Goal: Feedback & Contribution: Contribute content

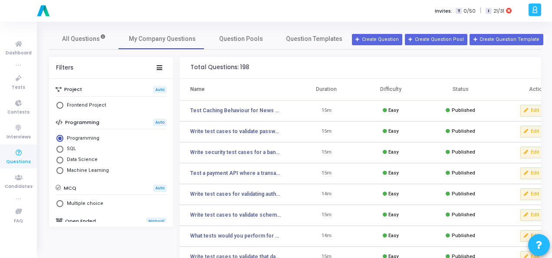
click at [386, 39] on button "Create Question" at bounding box center [377, 39] width 50 height 11
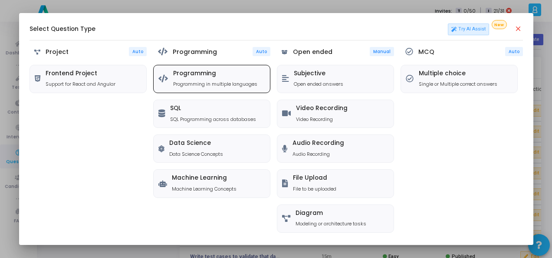
click at [197, 75] on h5 "Programming" at bounding box center [215, 73] width 84 height 7
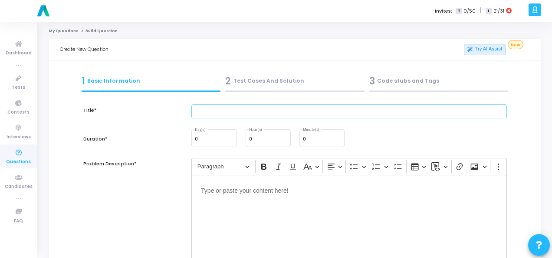
click at [212, 109] on input "text" at bounding box center [350, 111] width 316 height 14
paste input "Write test cases for concurrent booking in a railway reservation system to avoi…"
type input "Write test cases for concurrent booking in a railway reservation system to avoi…"
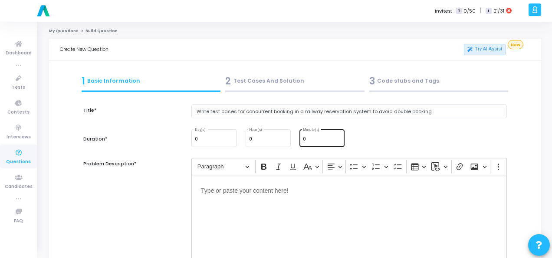
click at [317, 135] on div "0 Minute(s)" at bounding box center [322, 137] width 38 height 19
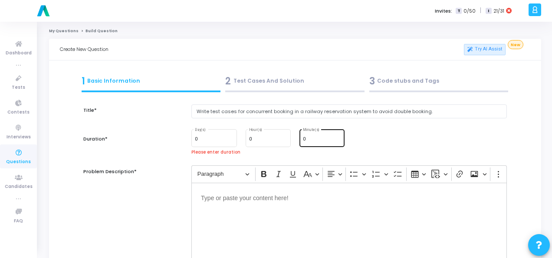
click at [317, 135] on div "0 Minute(s)" at bounding box center [322, 137] width 38 height 19
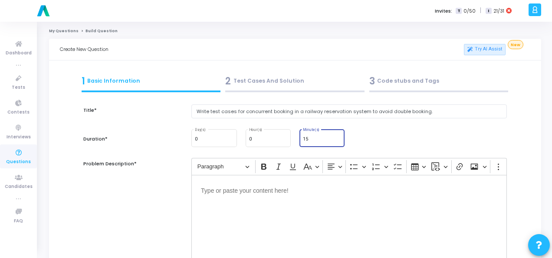
type input "15"
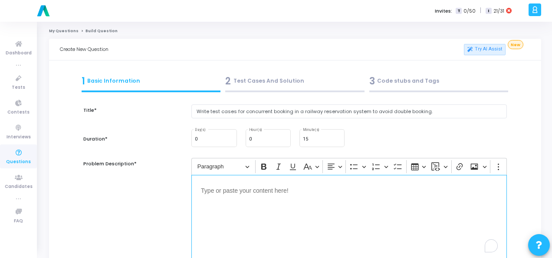
click at [281, 203] on div "Editor editing area: main" at bounding box center [350, 218] width 316 height 87
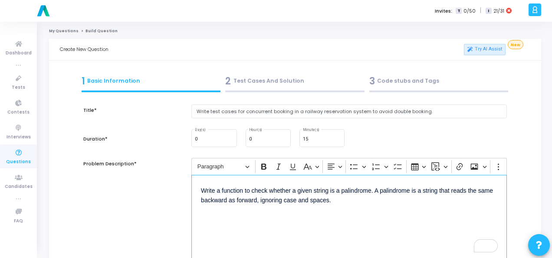
scroll to position [130, 0]
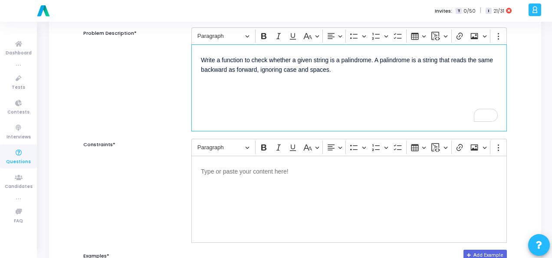
click at [237, 182] on div "Editor editing area: main" at bounding box center [350, 198] width 316 height 87
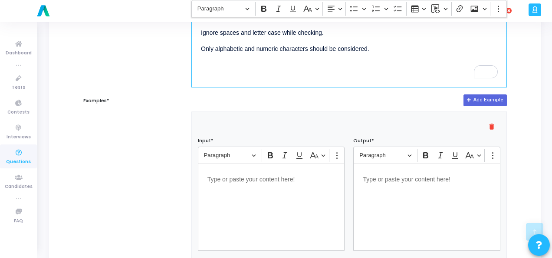
scroll to position [304, 0]
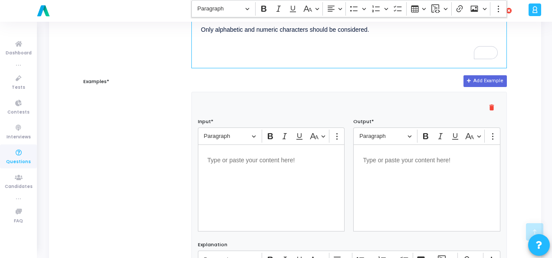
click at [277, 163] on p "Editor editing area: main" at bounding box center [272, 159] width 128 height 11
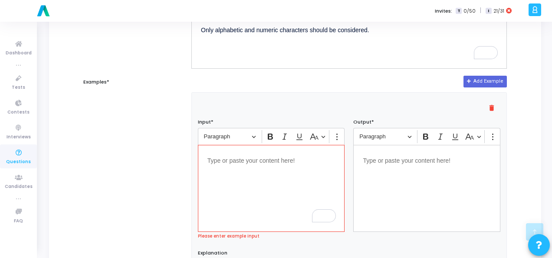
click at [258, 165] on div "Editor editing area: main" at bounding box center [271, 188] width 147 height 87
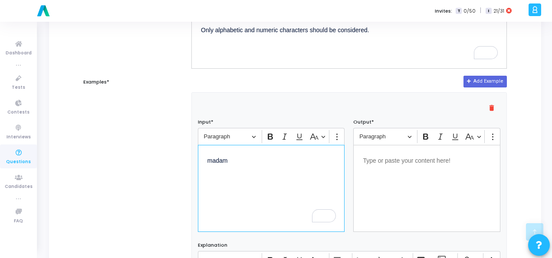
click at [393, 159] on p "Editor editing area: main" at bounding box center [427, 159] width 128 height 11
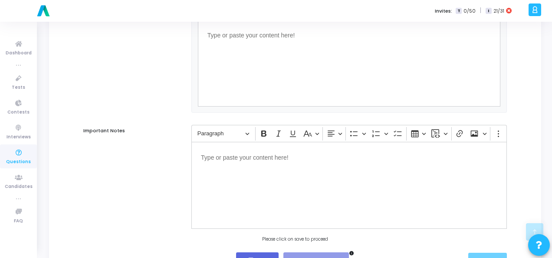
scroll to position [590, 0]
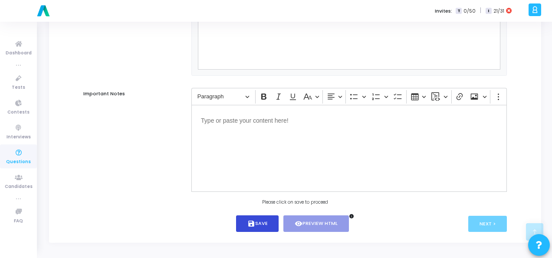
click at [263, 231] on button "save Save" at bounding box center [257, 223] width 43 height 17
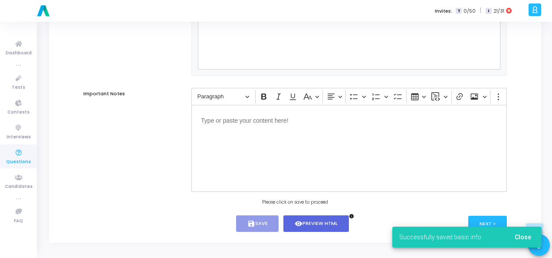
click at [525, 237] on span "Close" at bounding box center [523, 236] width 17 height 7
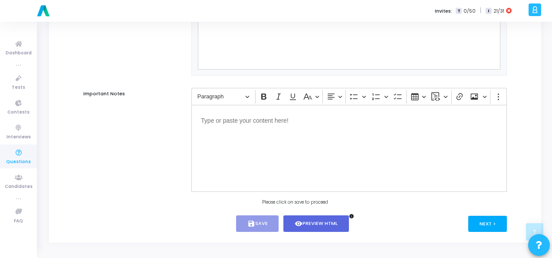
click at [488, 222] on button "Next >" at bounding box center [488, 223] width 39 height 16
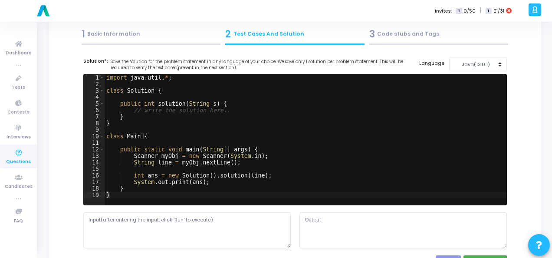
scroll to position [0, 0]
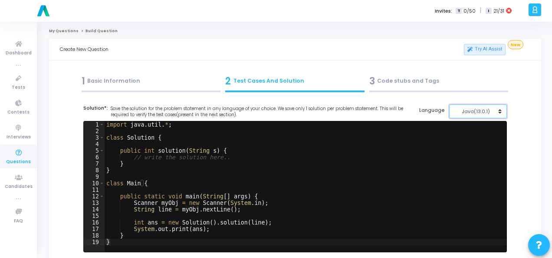
click at [482, 109] on div "Java(13.0.1)" at bounding box center [476, 111] width 43 height 7
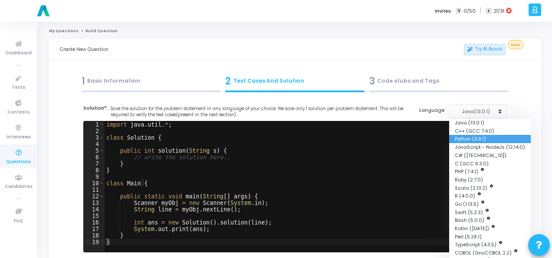
click at [482, 135] on button "Python (3.8.1)" at bounding box center [490, 139] width 82 height 8
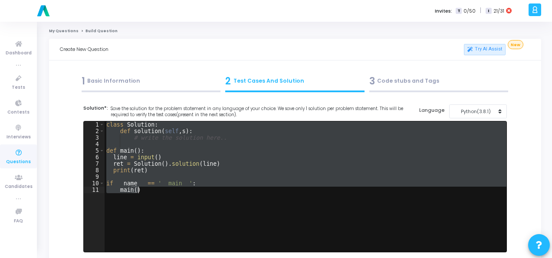
drag, startPoint x: 105, startPoint y: 126, endPoint x: 160, endPoint y: 195, distance: 87.4
click at [160, 195] on div "class Solution : def solution ( self , s ) : # write the solution here.. def ma…" at bounding box center [306, 192] width 402 height 143
type textarea "if __name__ == '__main__': main()"
paste textarea
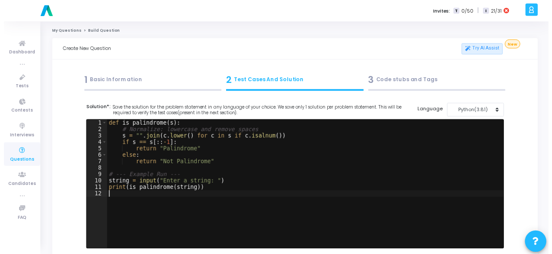
scroll to position [130, 0]
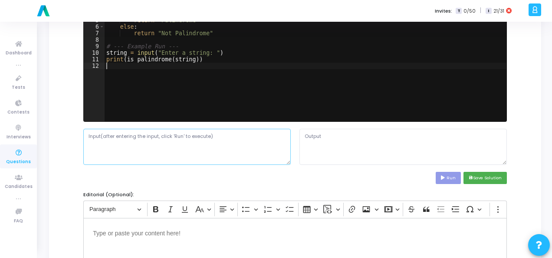
click at [181, 141] on textarea at bounding box center [187, 147] width 208 height 36
click at [183, 133] on textarea "To enrich screen reader interactions, please activate Accessibility in Grammarl…" at bounding box center [187, 147] width 208 height 36
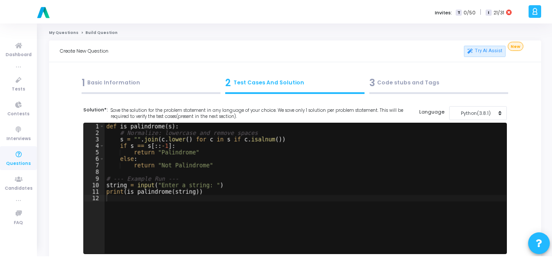
scroll to position [130, 0]
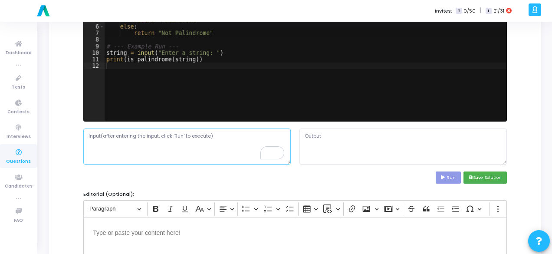
paste textarea "madam"
type textarea "madam"
click at [450, 177] on button "Run" at bounding box center [448, 178] width 25 height 12
type textarea "Enter a string: Palindrome"
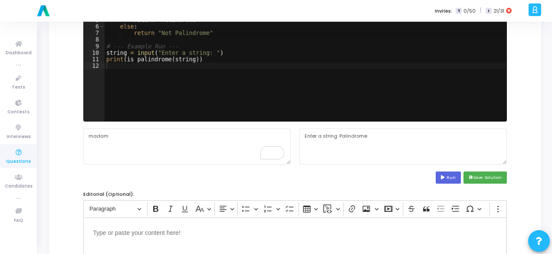
click at [203, 51] on div "def is_palindrome ( s ) : # Normalize: lowercase and remove spaces s = "" . joi…" at bounding box center [306, 62] width 402 height 143
type textarea "string = input(" ")"
click at [446, 175] on icon at bounding box center [444, 177] width 6 height 4
type textarea "Palindrome"
click at [489, 178] on button "save Save Solution" at bounding box center [485, 178] width 43 height 12
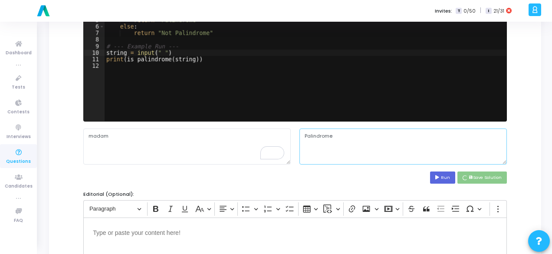
click at [318, 132] on textarea "Palindrome" at bounding box center [404, 147] width 208 height 36
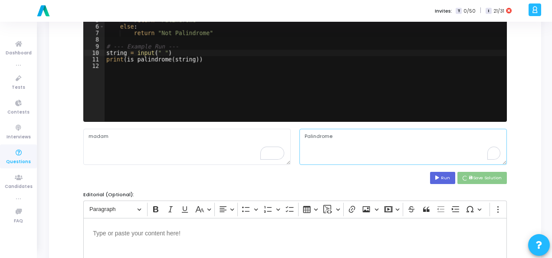
click at [318, 132] on textarea "Palindrome" at bounding box center [404, 147] width 208 height 36
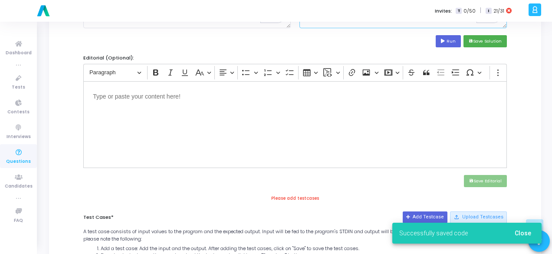
scroll to position [347, 0]
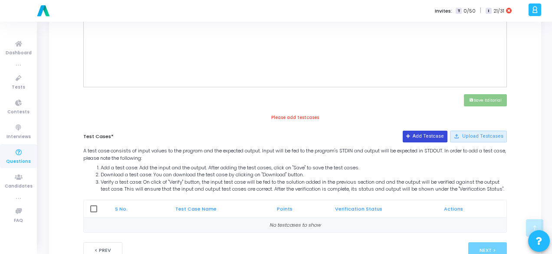
click at [431, 131] on button "Add Testcase" at bounding box center [425, 136] width 45 height 11
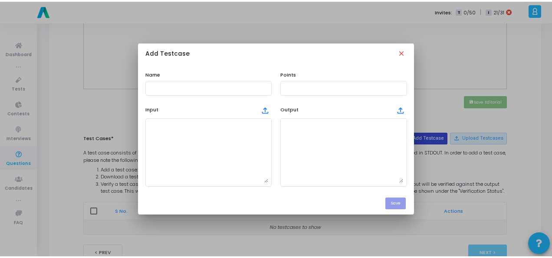
scroll to position [0, 0]
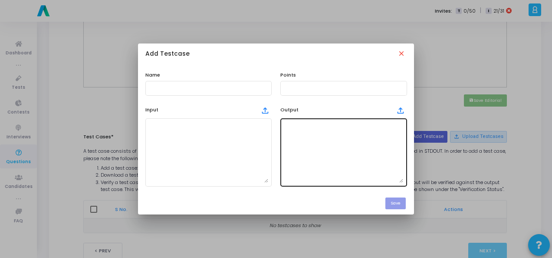
click at [315, 139] on textarea at bounding box center [343, 152] width 119 height 61
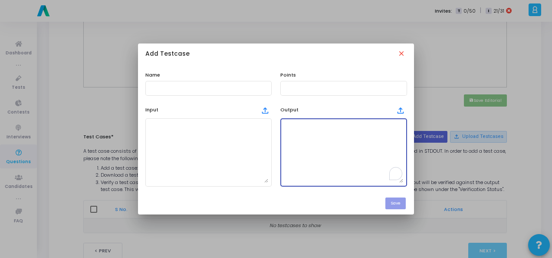
paste textarea "Palindrome"
type textarea "Palindrome"
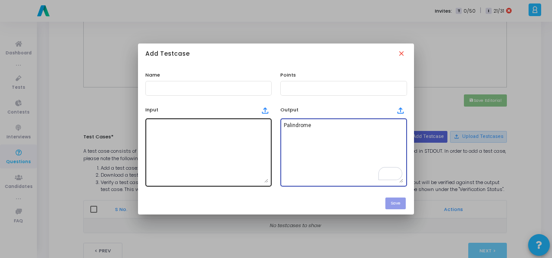
click at [189, 164] on textarea at bounding box center [208, 152] width 119 height 61
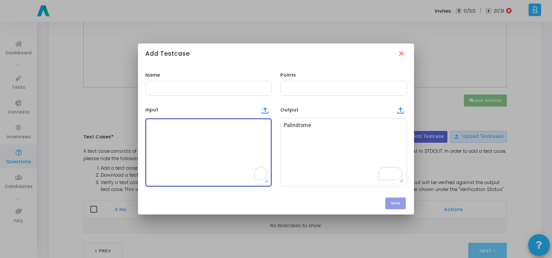
paste textarea "madam"
type textarea "madam"
click at [202, 87] on input "text" at bounding box center [208, 88] width 119 height 6
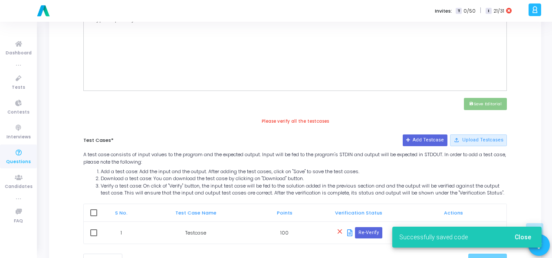
scroll to position [387, 0]
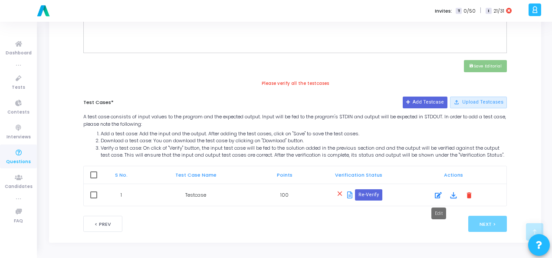
click at [434, 197] on div at bounding box center [438, 195] width 13 height 10
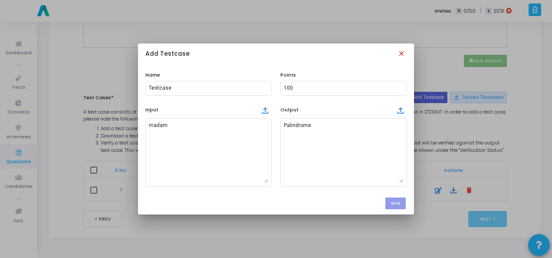
click at [404, 53] on mat-icon "close" at bounding box center [403, 55] width 10 height 10
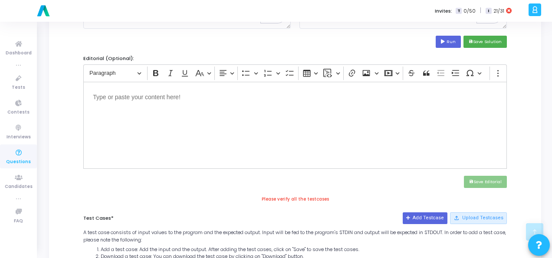
scroll to position [213, 0]
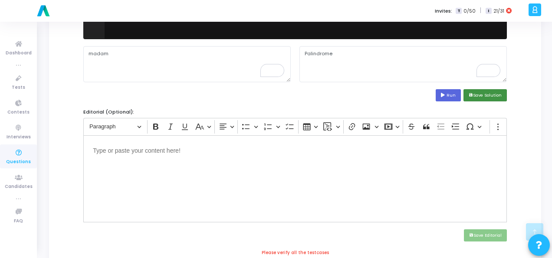
click at [489, 94] on button "save Save Solution" at bounding box center [485, 95] width 43 height 12
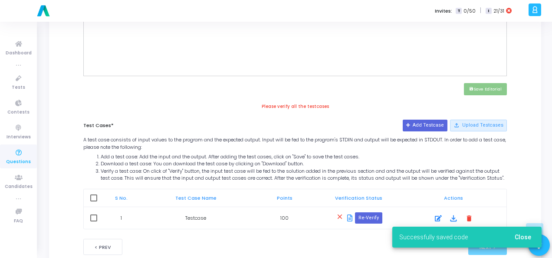
scroll to position [387, 0]
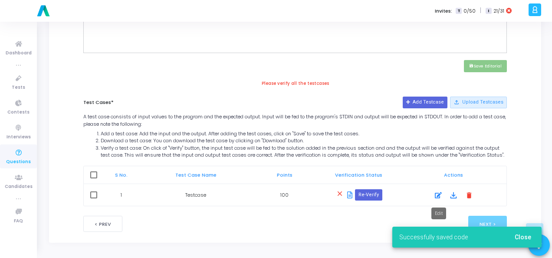
click at [442, 193] on div at bounding box center [438, 195] width 13 height 10
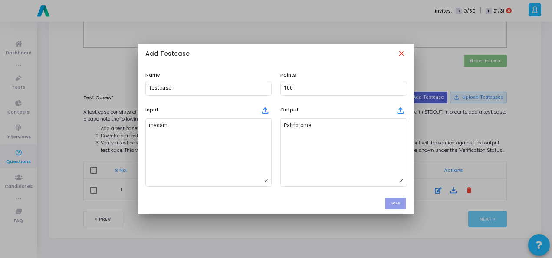
click at [403, 56] on mat-icon "close" at bounding box center [403, 55] width 10 height 10
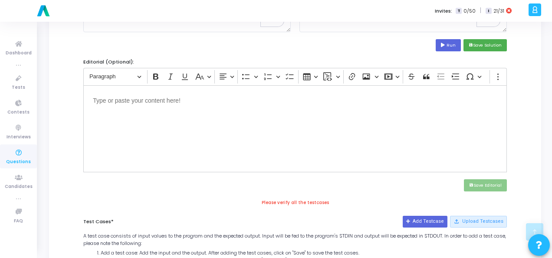
scroll to position [213, 0]
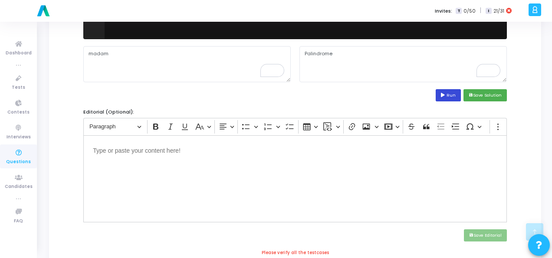
click at [456, 94] on button "Run" at bounding box center [448, 95] width 25 height 12
type textarea "Palindrome"
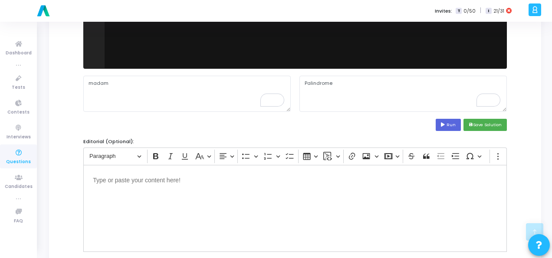
scroll to position [169, 0]
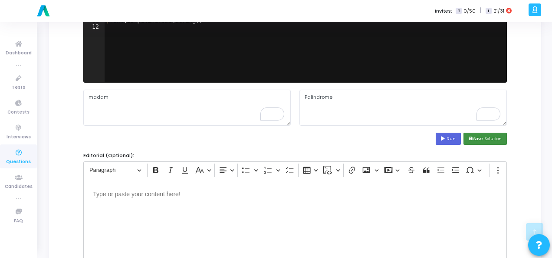
click at [482, 140] on button "save Save Solution" at bounding box center [485, 138] width 43 height 12
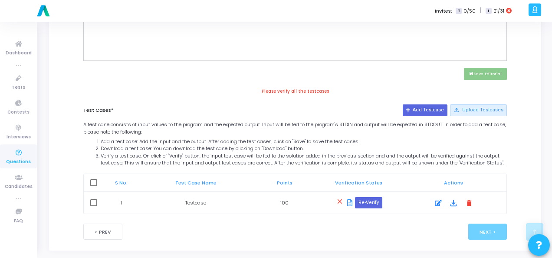
scroll to position [387, 0]
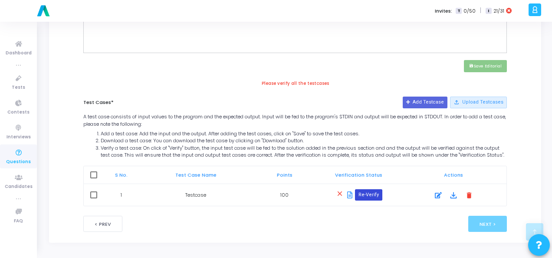
click at [375, 195] on button "Re-Verify" at bounding box center [368, 194] width 27 height 11
click at [468, 196] on mat-icon "delete" at bounding box center [470, 195] width 10 height 10
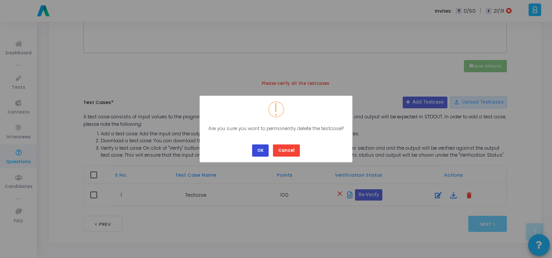
click at [256, 148] on button "OK" at bounding box center [260, 150] width 17 height 12
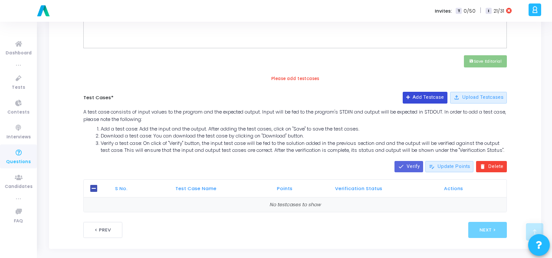
click at [423, 92] on button "Add Testcase" at bounding box center [425, 97] width 45 height 11
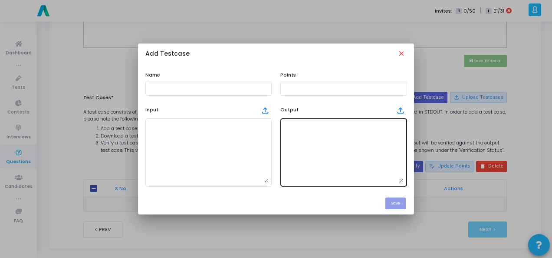
click at [321, 129] on textarea at bounding box center [343, 152] width 119 height 61
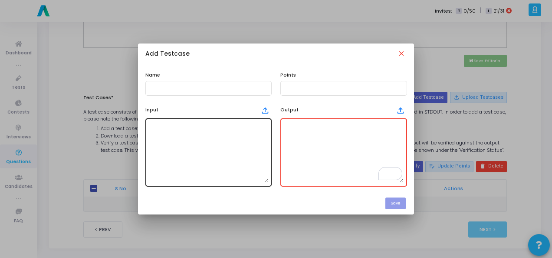
click at [178, 128] on textarea at bounding box center [208, 152] width 119 height 61
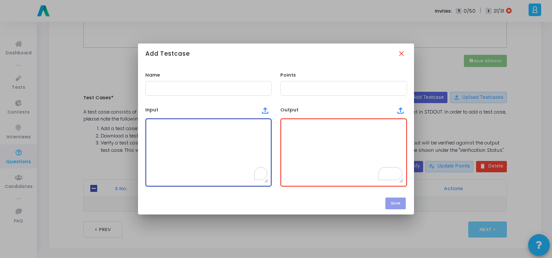
paste textarea "madam"
type textarea "madam"
click at [289, 143] on textarea "To enrich screen reader interactions, please activate Accessibility in Grammarl…" at bounding box center [343, 152] width 119 height 61
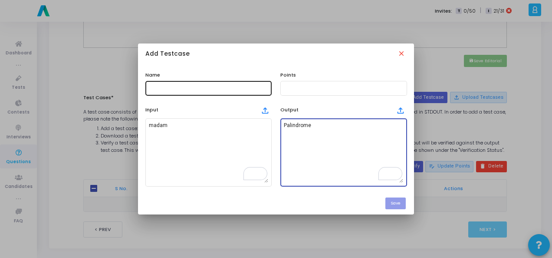
type textarea "Palindrome"
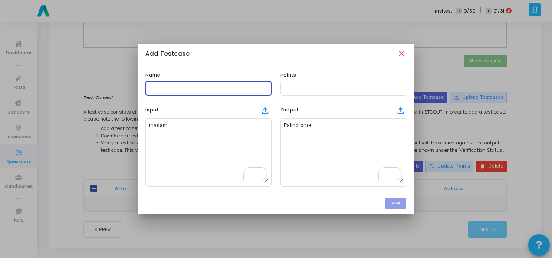
click at [182, 86] on input "text" at bounding box center [208, 88] width 119 height 6
type input "Testcase"
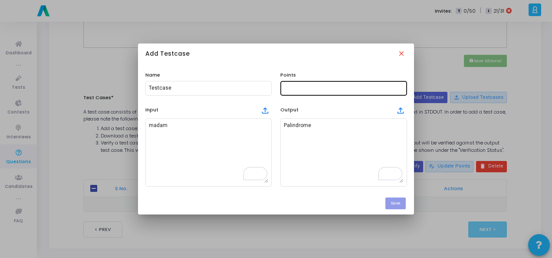
click at [311, 83] on div at bounding box center [343, 87] width 119 height 16
type input "100"
click at [389, 202] on button "Save" at bounding box center [396, 203] width 20 height 12
checkbox input "true"
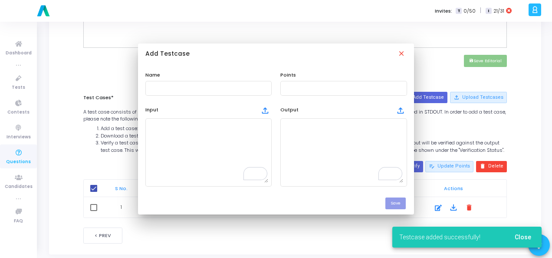
scroll to position [387, 0]
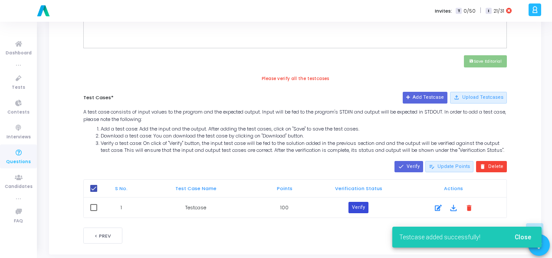
click at [362, 208] on button "Verify" at bounding box center [359, 207] width 20 height 11
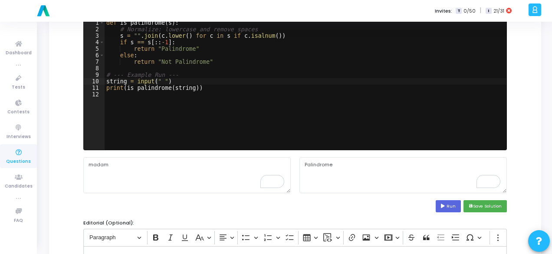
scroll to position [39, 0]
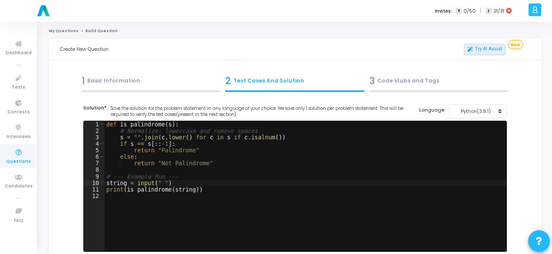
click at [152, 78] on div "1 Basic Information" at bounding box center [151, 81] width 139 height 14
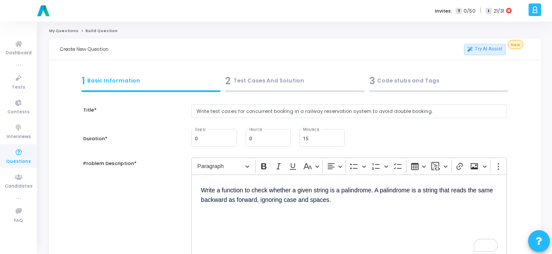
click at [220, 190] on p "Write a function to check whether a given string is a palindrome. A palindrome …" at bounding box center [349, 194] width 297 height 21
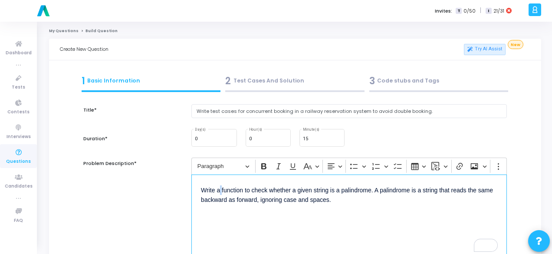
click at [220, 190] on p "Write a function to check whether a given string is a palindrome. A palindrome …" at bounding box center [349, 194] width 297 height 21
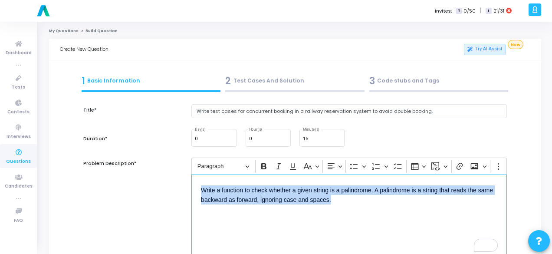
click at [220, 190] on p "Write a function to check whether a given string is a palindrome. A palindrome …" at bounding box center [349, 194] width 297 height 21
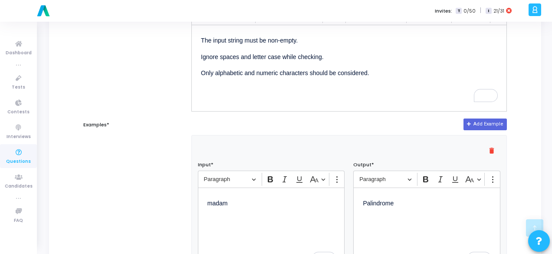
scroll to position [174, 0]
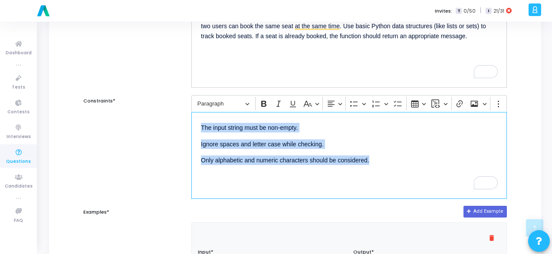
drag, startPoint x: 201, startPoint y: 127, endPoint x: 396, endPoint y: 173, distance: 200.9
click at [396, 173] on div "The input string must be non-empty. Ignore spaces and letter case while checkin…" at bounding box center [350, 155] width 316 height 87
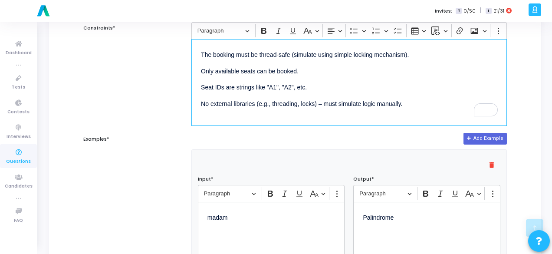
scroll to position [261, 0]
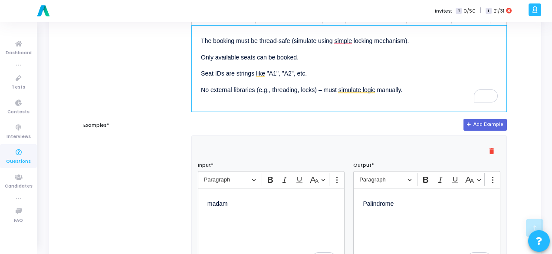
click at [219, 201] on p "madam" at bounding box center [272, 208] width 128 height 21
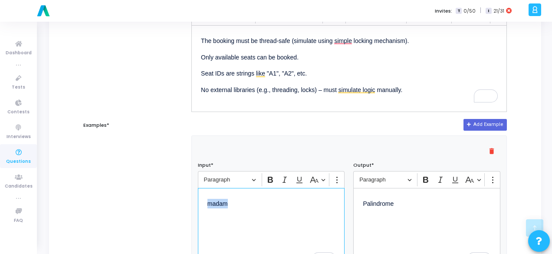
click at [219, 201] on p "madam" at bounding box center [272, 208] width 128 height 21
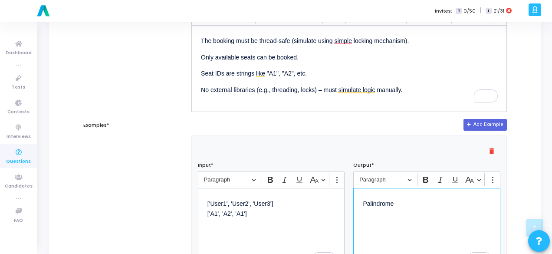
click at [379, 206] on p "Palindrome" at bounding box center [427, 203] width 128 height 11
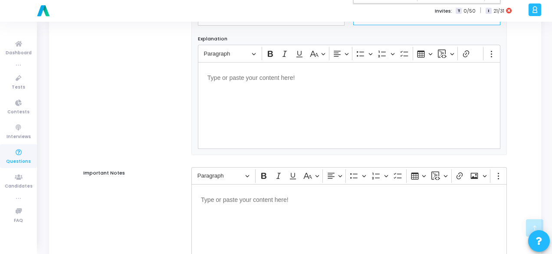
scroll to position [593, 0]
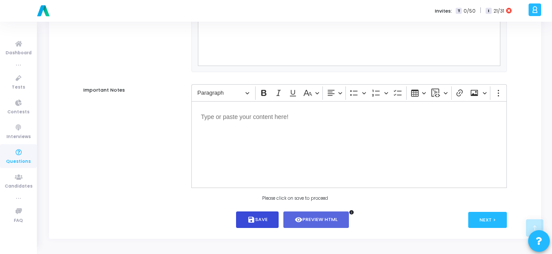
click at [274, 214] on button "save Save" at bounding box center [257, 219] width 43 height 17
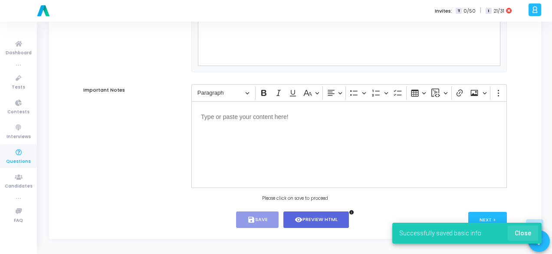
click at [528, 235] on span "Close" at bounding box center [523, 233] width 17 height 7
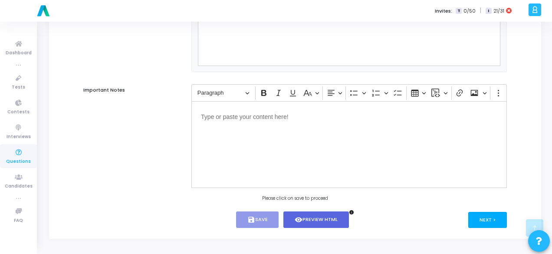
click at [486, 218] on button "Next >" at bounding box center [488, 220] width 39 height 16
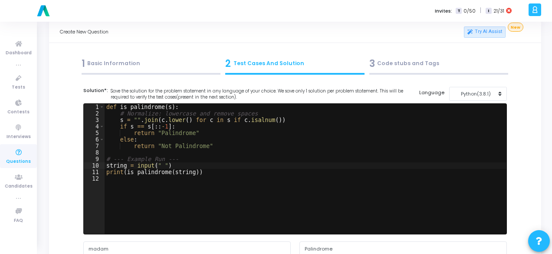
scroll to position [0, 0]
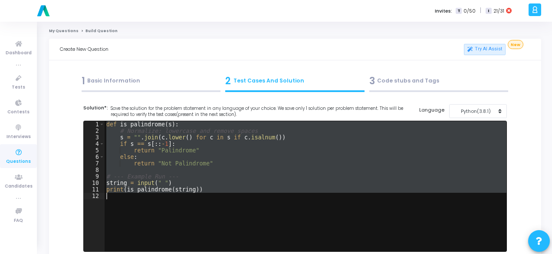
drag, startPoint x: 105, startPoint y: 123, endPoint x: 216, endPoint y: 195, distance: 132.7
click at [216, 195] on div "def is_palindrome ( s ) : # Normalize: lowercase and remove spaces s = "" . joi…" at bounding box center [306, 192] width 402 height 143
type textarea "print(is_palindrome(string))"
paste textarea
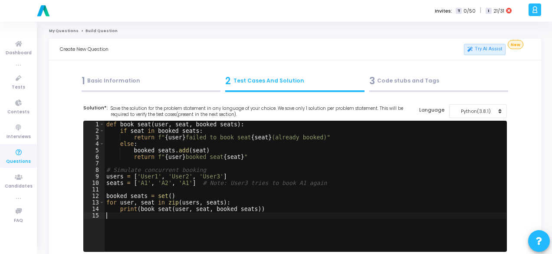
scroll to position [130, 0]
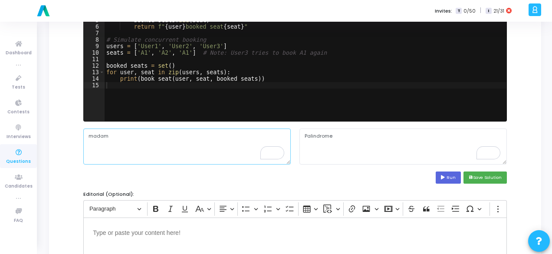
drag, startPoint x: 148, startPoint y: 138, endPoint x: 76, endPoint y: 134, distance: 72.2
click at [76, 134] on div "Title* Write test cases for concurrent booking in a railway reservation system …" at bounding box center [295, 232] width 471 height 537
paste textarea "['User1', 'User2', 'User3'] ['A1', 'A2', 'A1']"
type textarea "['User1', 'User2', 'User3'] ['A1', 'A2', 'A1']"
click at [441, 178] on button "Run" at bounding box center [448, 178] width 25 height 12
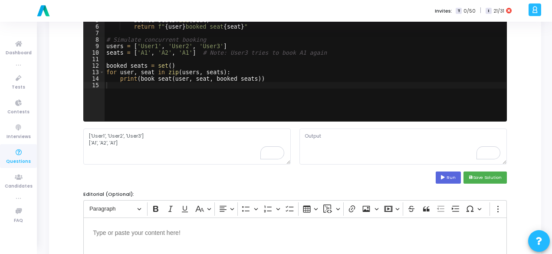
type textarea "User1 booked seat A1 User2 booked seat A2 User3 failed to book seat A1 (already…"
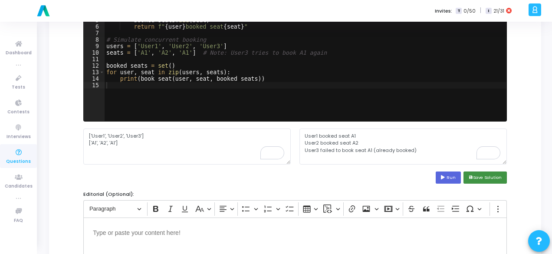
click at [475, 174] on button "save Save Solution" at bounding box center [485, 178] width 43 height 12
drag, startPoint x: 301, startPoint y: 137, endPoint x: 433, endPoint y: 153, distance: 132.6
click at [433, 153] on textarea "User1 booked seat A1 User2 booked seat A2 User3 failed to book seat A1 (already…" at bounding box center [404, 147] width 208 height 36
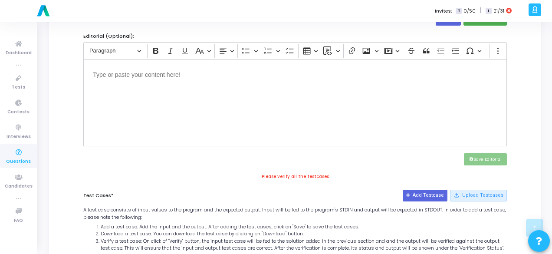
scroll to position [304, 0]
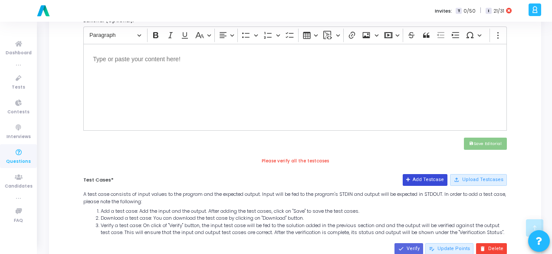
click at [430, 179] on button "Add Testcase" at bounding box center [425, 179] width 45 height 11
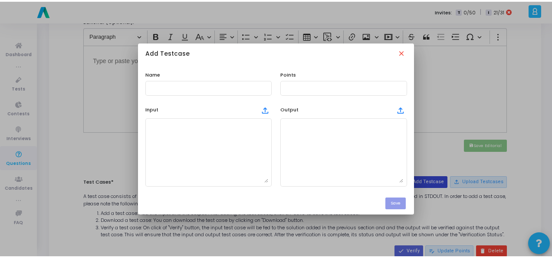
scroll to position [0, 0]
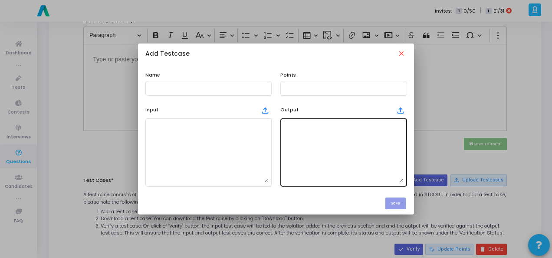
click at [294, 145] on textarea at bounding box center [343, 152] width 119 height 61
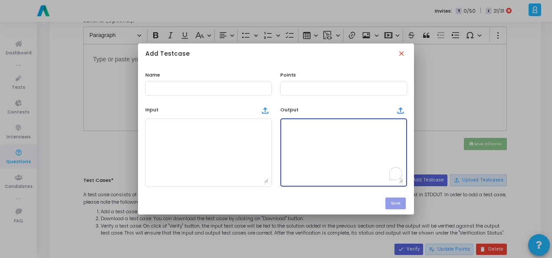
paste textarea "User1 booked seat A1 User2 booked seat A2 User3 failed to book seat A1 (already…"
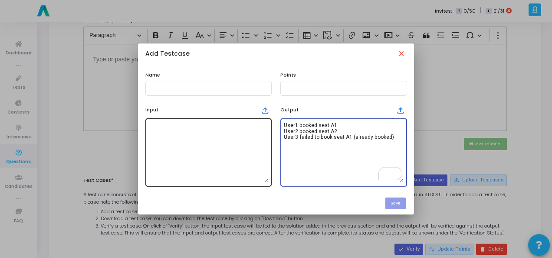
type textarea "User1 booked seat A1 User2 booked seat A2 User3 failed to book seat A1 (already…"
click at [242, 146] on textarea at bounding box center [208, 152] width 119 height 61
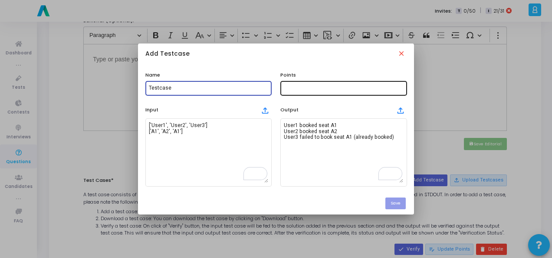
type input "Testcase"
click at [293, 89] on input "text" at bounding box center [343, 88] width 119 height 6
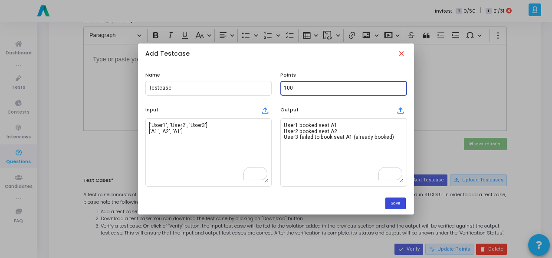
type input "100"
click at [405, 199] on button "Save" at bounding box center [396, 203] width 20 height 12
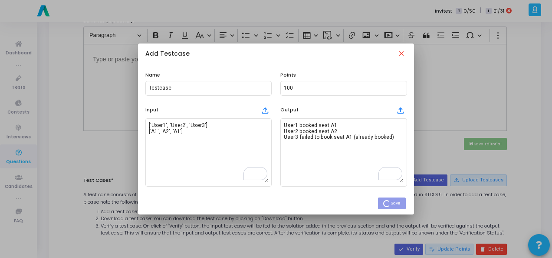
checkbox input "false"
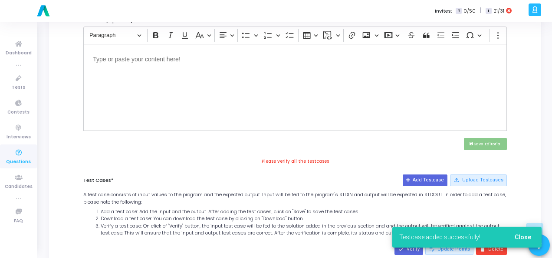
scroll to position [130, 0]
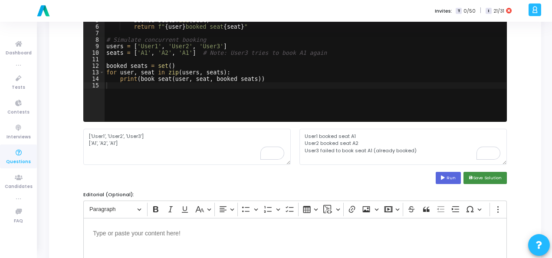
click at [484, 177] on button "save Save Solution" at bounding box center [485, 178] width 43 height 12
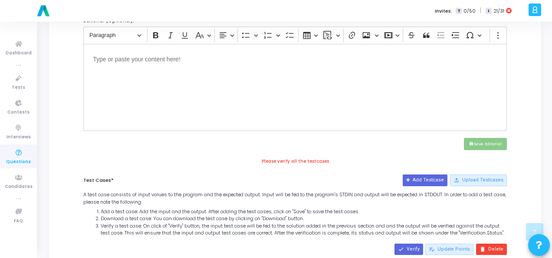
scroll to position [425, 0]
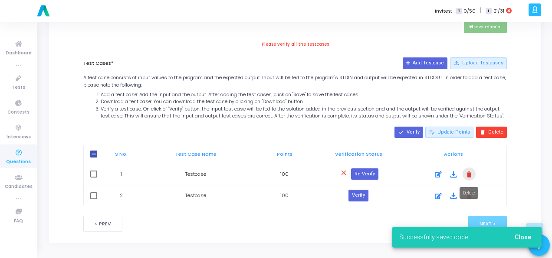
click at [472, 174] on mat-icon "delete" at bounding box center [470, 174] width 10 height 10
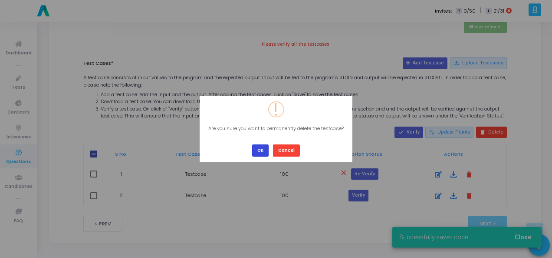
click at [256, 151] on button "OK" at bounding box center [260, 150] width 17 height 12
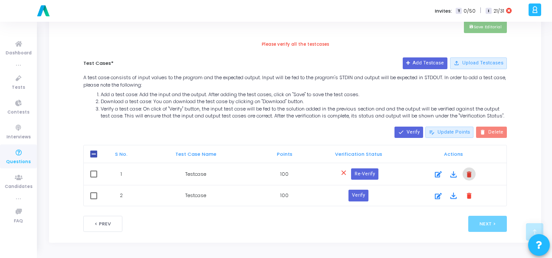
scroll to position [403, 0]
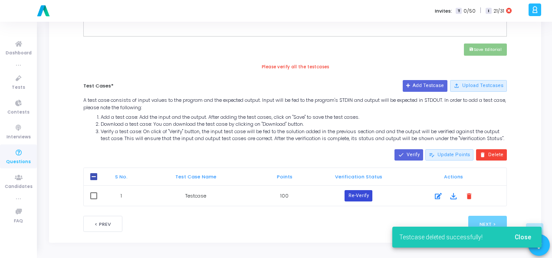
click at [359, 196] on button "Re-Verify" at bounding box center [358, 195] width 27 height 11
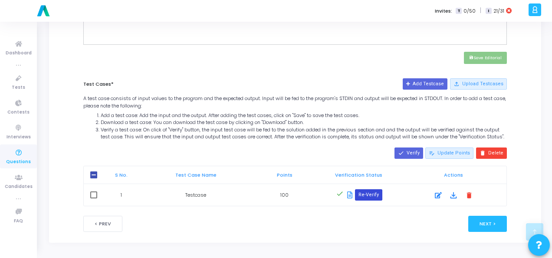
scroll to position [394, 0]
click at [496, 221] on button "Next >" at bounding box center [488, 223] width 39 height 16
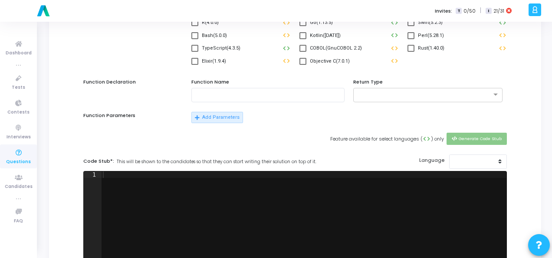
scroll to position [0, 0]
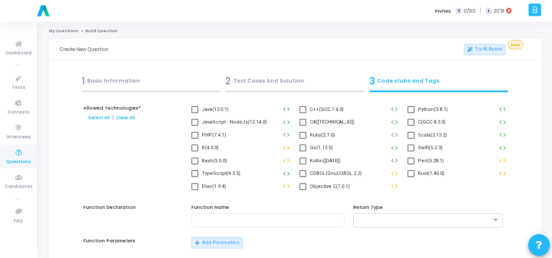
click at [408, 111] on span at bounding box center [411, 109] width 7 height 7
click at [411, 113] on input "Python(3.8.1)" at bounding box center [411, 113] width 0 height 0
checkbox input "true"
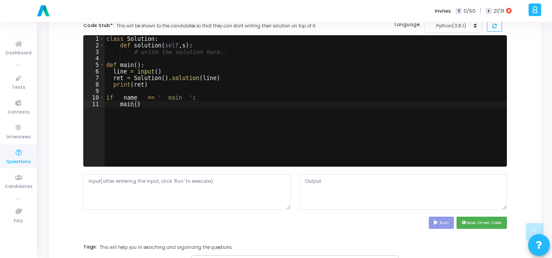
scroll to position [304, 0]
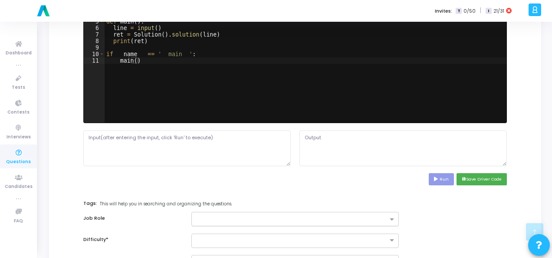
click at [293, 221] on input "text" at bounding box center [292, 219] width 192 height 7
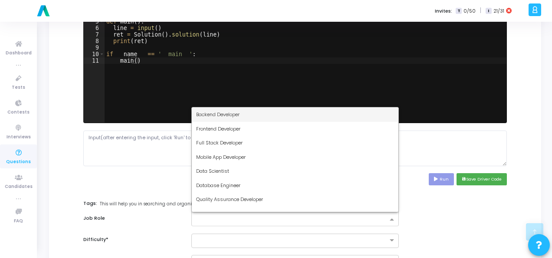
click at [274, 119] on div "Backend Developer" at bounding box center [295, 114] width 207 height 14
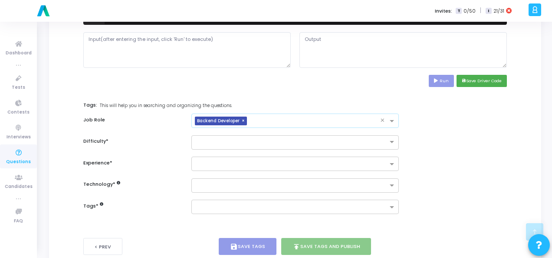
scroll to position [423, 0]
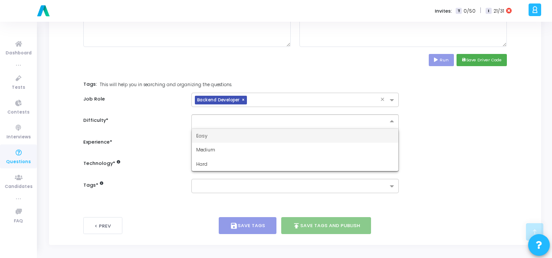
click at [269, 122] on input "text" at bounding box center [286, 120] width 181 height 7
click at [265, 136] on div "Easy" at bounding box center [295, 136] width 207 height 14
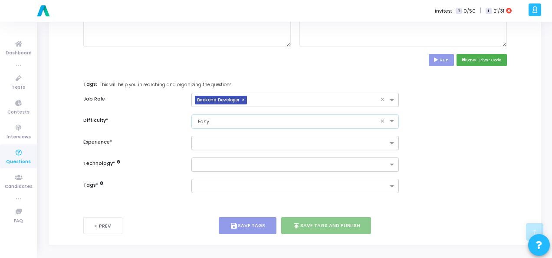
click at [266, 141] on input "text" at bounding box center [292, 143] width 192 height 7
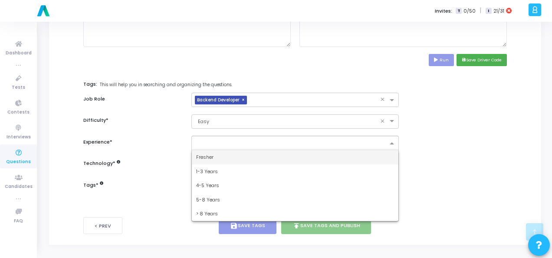
click at [267, 152] on div "Fresher" at bounding box center [295, 157] width 207 height 14
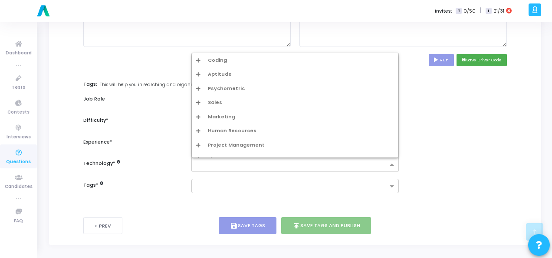
click at [269, 161] on input "text" at bounding box center [292, 164] width 192 height 7
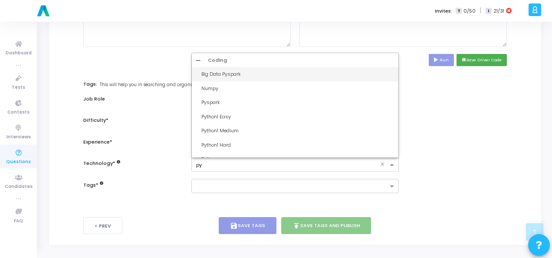
type input "pyt"
click at [267, 76] on div "Python1 Easy" at bounding box center [295, 74] width 207 height 14
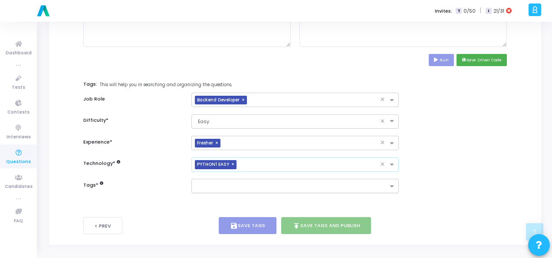
click at [217, 190] on div at bounding box center [296, 185] width 208 height 14
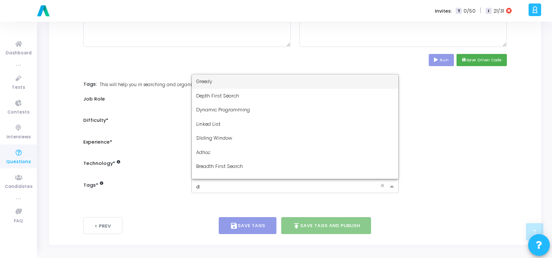
type input "dy"
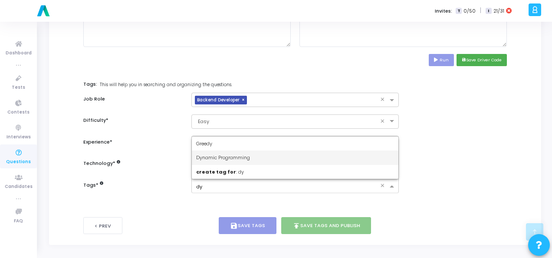
click at [229, 155] on span "Dynamic Programming" at bounding box center [223, 157] width 54 height 7
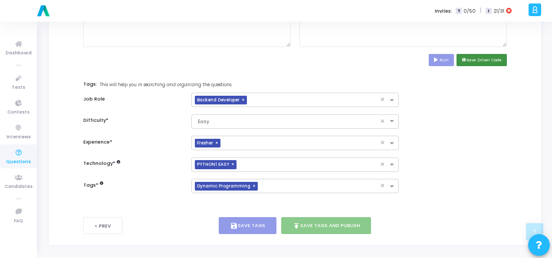
click at [477, 59] on button "save Save Driver Code" at bounding box center [482, 60] width 50 height 12
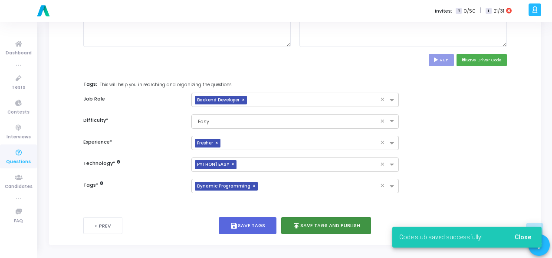
click at [344, 225] on button "publish Save Tags and Publish" at bounding box center [326, 225] width 90 height 17
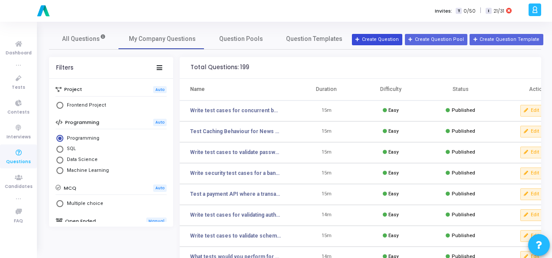
click at [378, 35] on button "Create Question" at bounding box center [377, 39] width 50 height 11
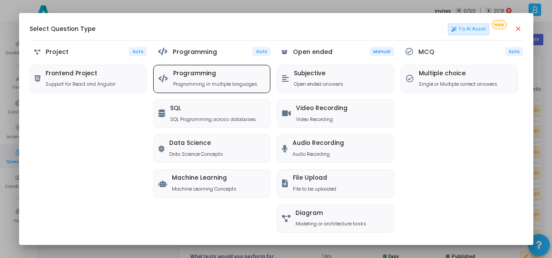
click at [252, 70] on h5 "Programming" at bounding box center [215, 73] width 84 height 7
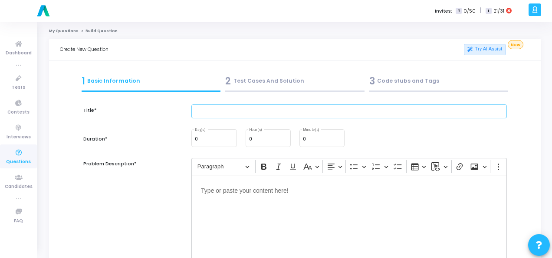
click at [235, 111] on input "text" at bounding box center [350, 111] width 316 height 14
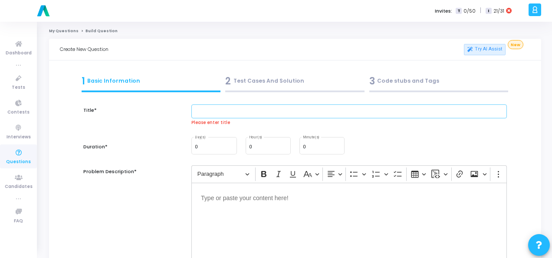
paste input "How would you validate session timeout functionality in a web application?"
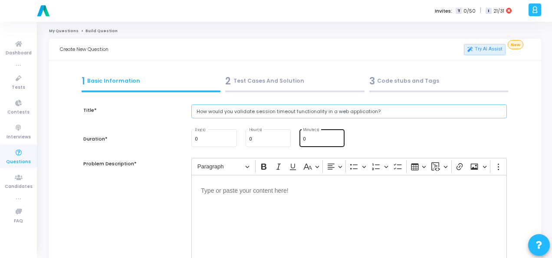
type input "How would you validate session timeout functionality in a web application?"
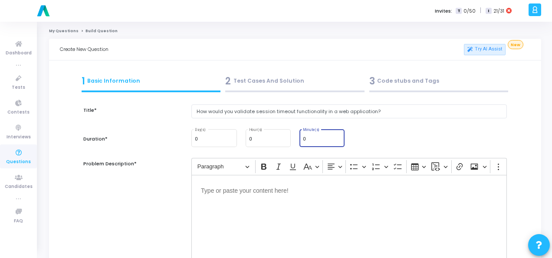
click at [314, 140] on input "0" at bounding box center [322, 138] width 38 height 5
type input "15"
click at [219, 206] on div "Editor editing area: main" at bounding box center [350, 218] width 316 height 87
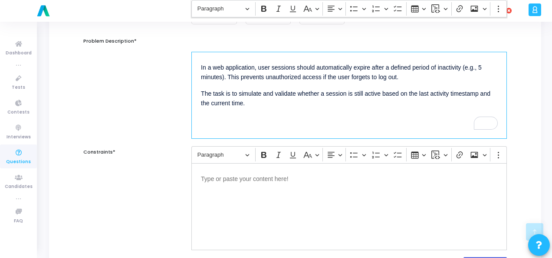
scroll to position [174, 0]
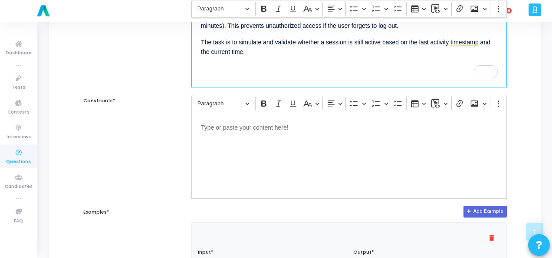
click at [251, 123] on p "Editor editing area: main" at bounding box center [349, 126] width 297 height 11
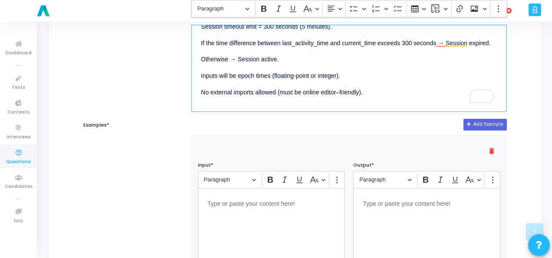
scroll to position [391, 0]
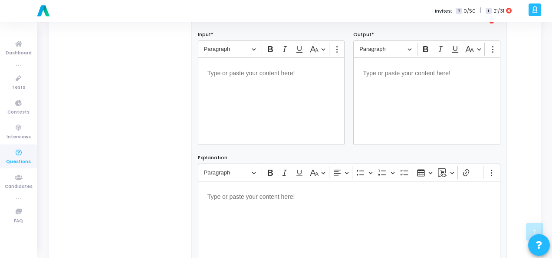
click at [264, 72] on p "Editor editing area: main" at bounding box center [272, 72] width 128 height 11
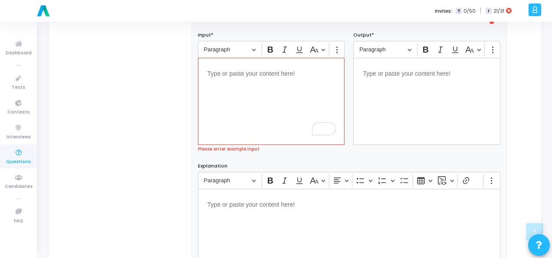
scroll to position [14, 0]
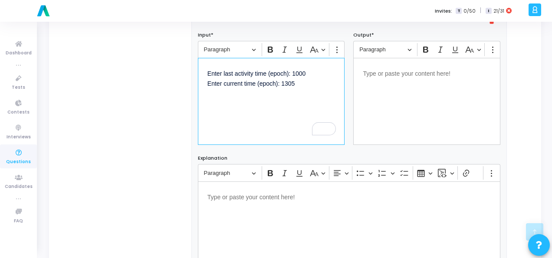
click at [383, 79] on div "Editor editing area: main" at bounding box center [427, 101] width 147 height 87
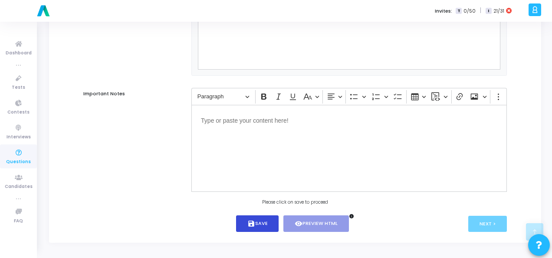
click at [264, 217] on button "save Save" at bounding box center [257, 223] width 43 height 17
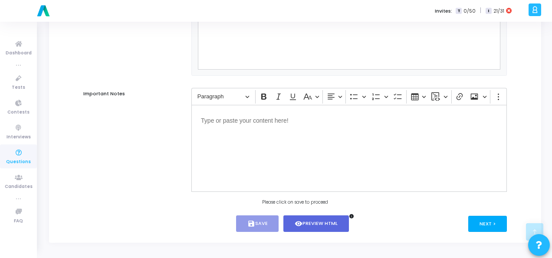
click at [488, 215] on div "Next >" at bounding box center [454, 223] width 106 height 17
click at [490, 227] on button "Next >" at bounding box center [488, 223] width 39 height 16
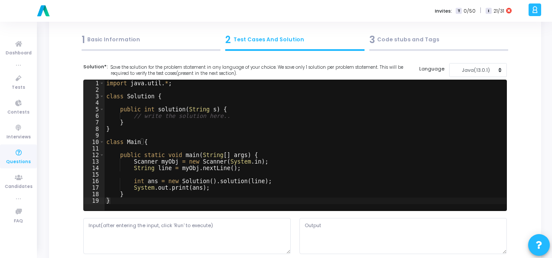
scroll to position [0, 0]
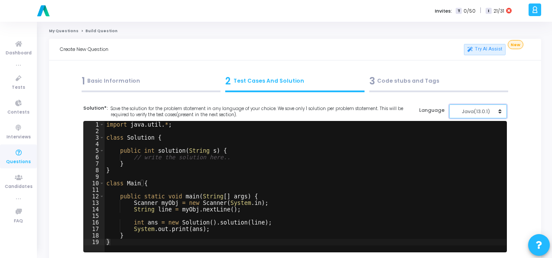
click at [458, 113] on div "Java(13.0.1)" at bounding box center [476, 111] width 43 height 7
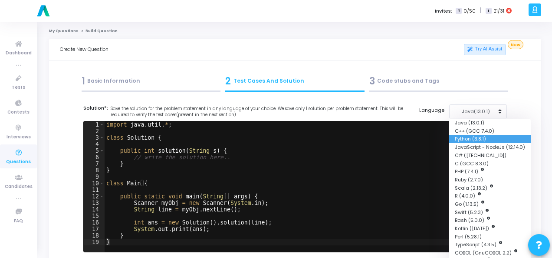
click at [462, 136] on button "Python (3.8.1)" at bounding box center [490, 139] width 82 height 8
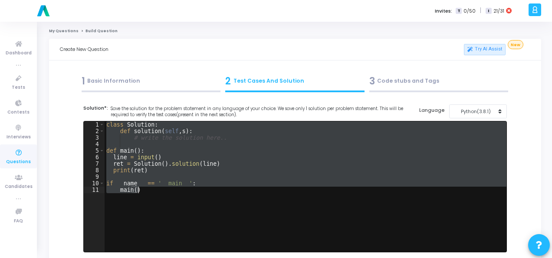
drag, startPoint x: 104, startPoint y: 125, endPoint x: 164, endPoint y: 205, distance: 100.2
click at [164, 205] on div "class Solution : def solution ( self , s ) : # write the solution here.. def ma…" at bounding box center [306, 192] width 402 height 143
type textarea "if __name__ == '__main__': main()"
paste textarea
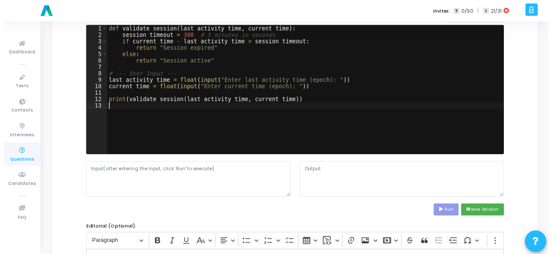
scroll to position [130, 0]
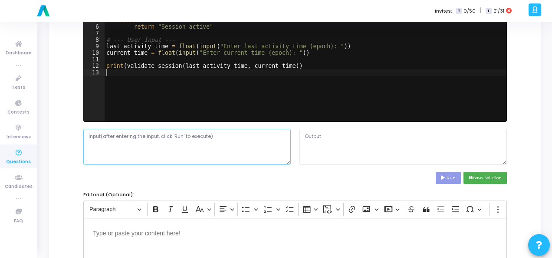
click at [162, 143] on textarea at bounding box center [187, 147] width 208 height 36
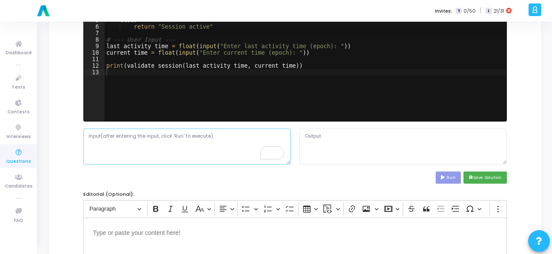
paste textarea "Enter last activity time (epoch): 1000 Enter current time (epoch): 1305"
type textarea "Enter last activity time (epoch): 1000 Enter current time (epoch): 1305"
click at [449, 175] on button "Run" at bounding box center [448, 178] width 25 height 12
type textarea "Enter last activity time (epoch): Traceback (most recent call last): File "scri…"
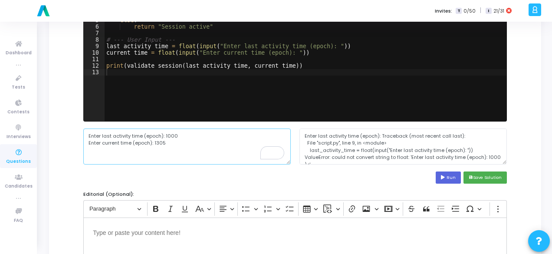
click at [165, 134] on textarea "Enter last activity time (epoch): 1000 Enter current time (epoch): 1305" at bounding box center [187, 147] width 208 height 36
click at [153, 145] on textarea "1000 Enter current time (epoch): 1305" at bounding box center [187, 147] width 208 height 36
type textarea "1000 1305"
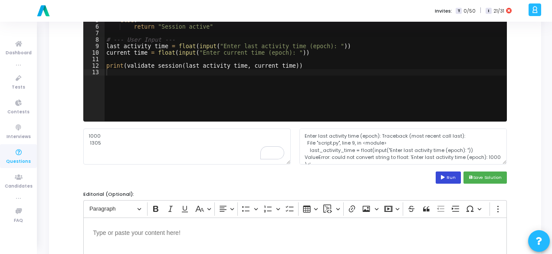
click at [450, 179] on button "Run" at bounding box center [448, 178] width 25 height 12
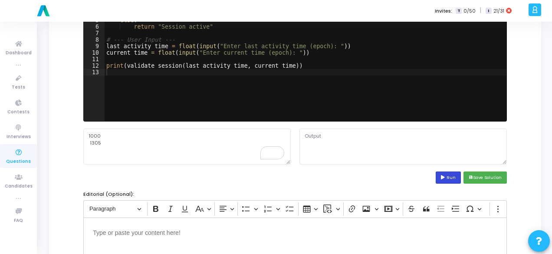
type textarea "Enter last activity time (epoch): Enter current time (epoch): Session expired"
click at [319, 45] on div "def validate_session ( last_activity_time , current_time ) : session_timeout = …" at bounding box center [306, 62] width 402 height 143
click at [319, 45] on div "def validate_session ( last_activity_time , current_time ) : session_timeout = …" at bounding box center [306, 56] width 402 height 130
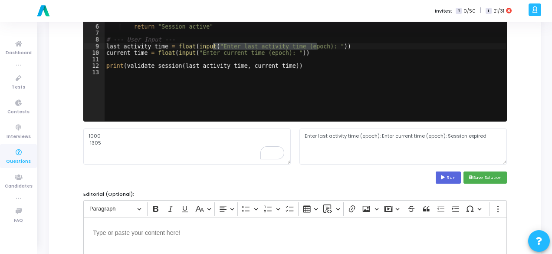
drag, startPoint x: 318, startPoint y: 46, endPoint x: 215, endPoint y: 45, distance: 103.8
click at [215, 45] on div "def validate_session ( last_activity_time , current_time ) : session_timeout = …" at bounding box center [306, 62] width 402 height 143
drag, startPoint x: 279, startPoint y: 53, endPoint x: 195, endPoint y: 53, distance: 83.4
click at [195, 53] on div "def validate_session ( last_activity_time , current_time ) : session_timeout = …" at bounding box center [306, 62] width 402 height 143
type textarea "current_time = float(input(" "))"
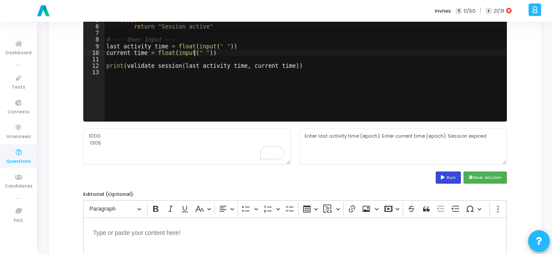
click at [443, 176] on icon at bounding box center [444, 177] width 6 height 4
type textarea "Session expired"
click at [321, 135] on textarea "Session expired" at bounding box center [404, 147] width 208 height 36
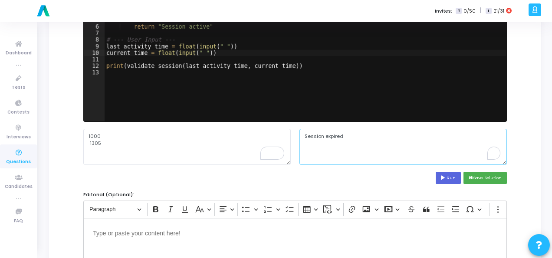
click at [321, 135] on textarea "Session expired" at bounding box center [404, 147] width 208 height 36
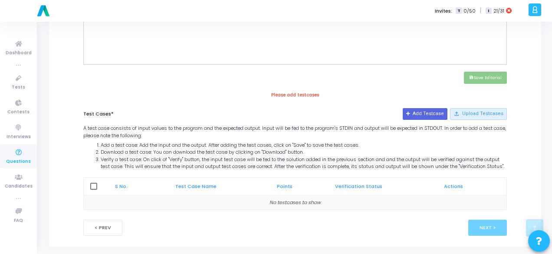
scroll to position [382, 0]
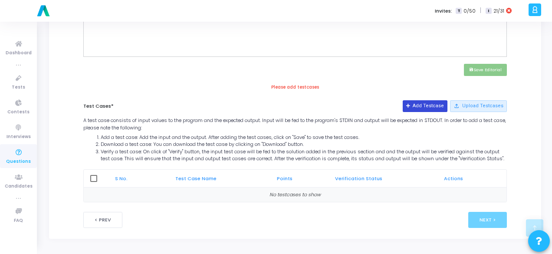
click at [411, 104] on icon at bounding box center [408, 106] width 5 height 5
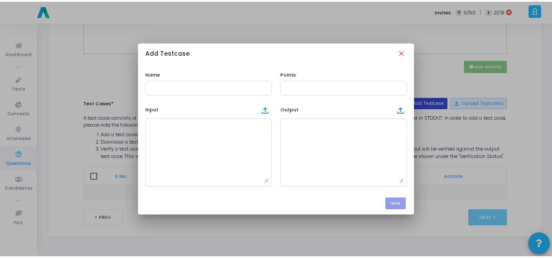
scroll to position [0, 0]
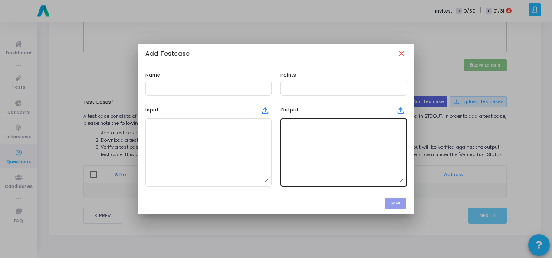
click at [333, 130] on textarea at bounding box center [343, 152] width 119 height 61
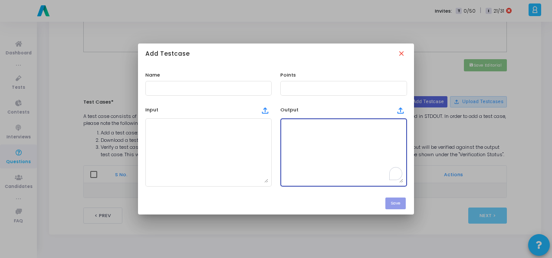
paste textarea "Session expired"
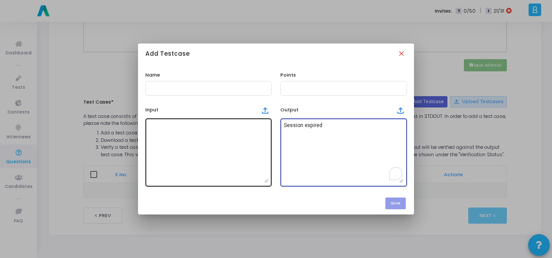
type textarea "Session expired"
click at [246, 134] on textarea at bounding box center [208, 152] width 119 height 61
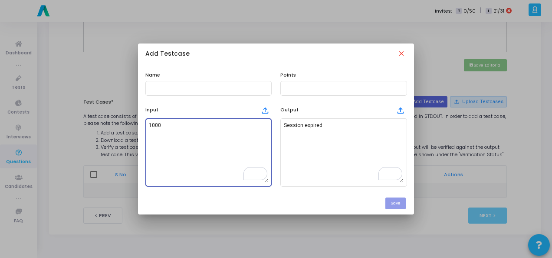
paste textarea "1305"
type textarea "1000 1305"
click at [215, 83] on div at bounding box center [208, 87] width 119 height 16
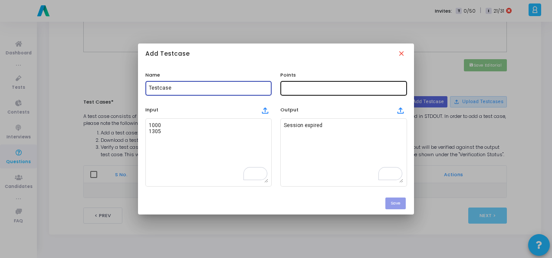
type input "Testcase"
click at [324, 89] on input "text" at bounding box center [343, 88] width 119 height 6
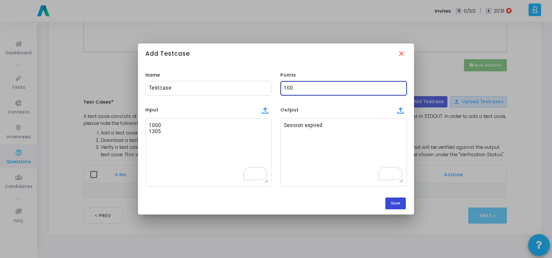
type input "100"
click at [400, 201] on button "Save" at bounding box center [396, 203] width 20 height 12
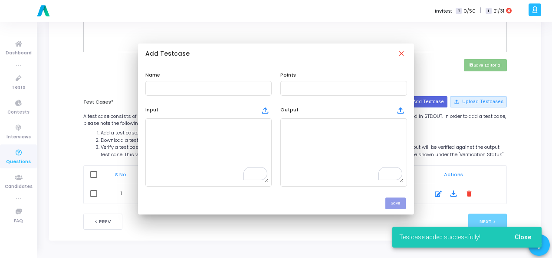
scroll to position [382, 0]
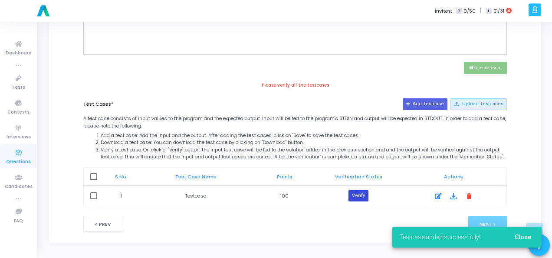
click at [366, 197] on button "Verify" at bounding box center [359, 195] width 20 height 11
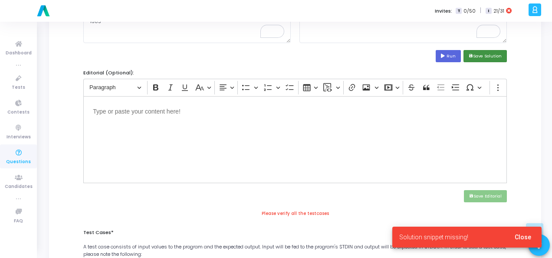
click at [486, 53] on button "save Save Solution" at bounding box center [485, 56] width 43 height 12
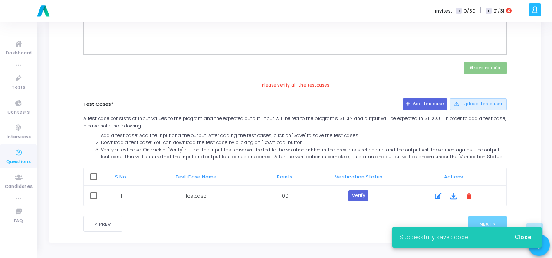
click at [526, 235] on span "Close" at bounding box center [523, 236] width 17 height 7
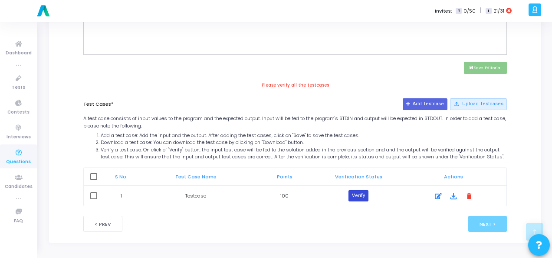
click at [359, 197] on button "Verify" at bounding box center [359, 195] width 20 height 11
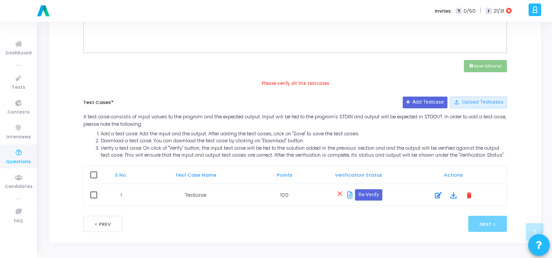
scroll to position [211, 0]
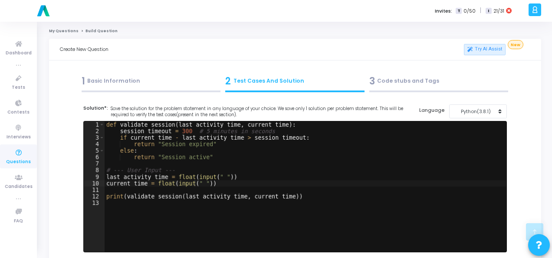
scroll to position [211, 0]
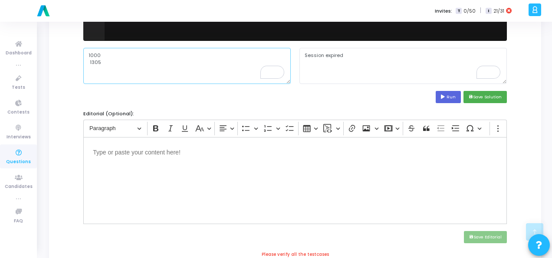
click at [89, 60] on textarea "1000 1305" at bounding box center [187, 66] width 208 height 36
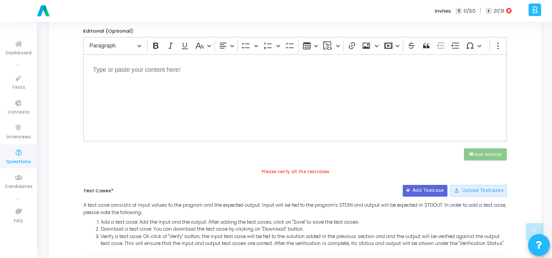
scroll to position [387, 0]
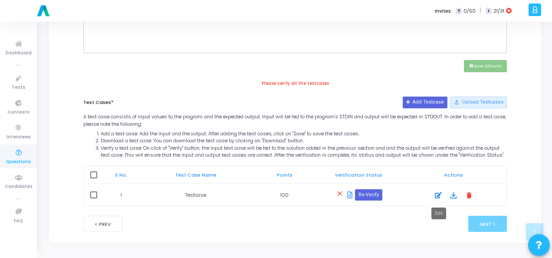
type textarea "1000 1305"
click at [438, 194] on icon at bounding box center [438, 195] width 7 height 10
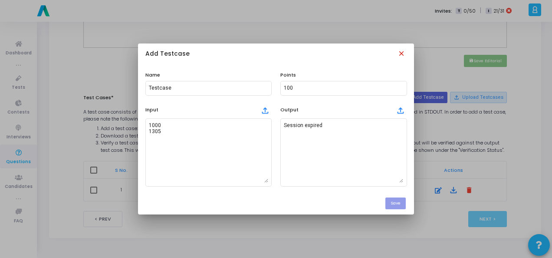
click at [400, 50] on mat-icon "close" at bounding box center [403, 55] width 10 height 10
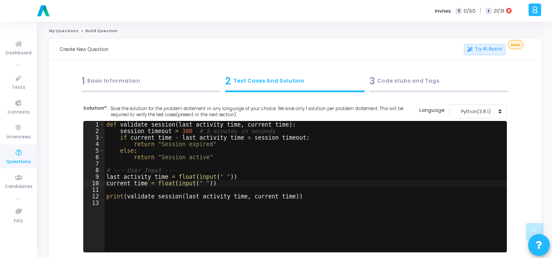
scroll to position [387, 0]
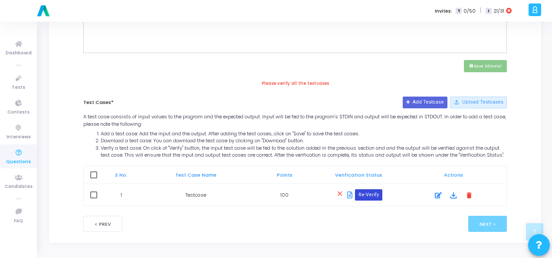
click at [374, 189] on button "Re-Verify" at bounding box center [368, 194] width 27 height 11
click at [472, 192] on mat-icon "delete" at bounding box center [470, 195] width 10 height 10
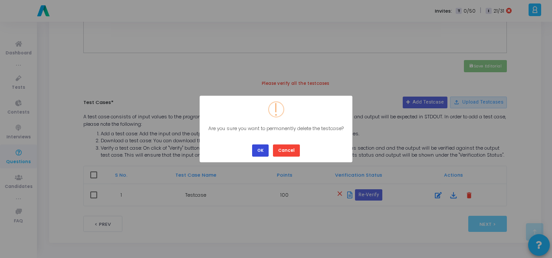
click at [262, 147] on button "OK" at bounding box center [260, 150] width 17 height 12
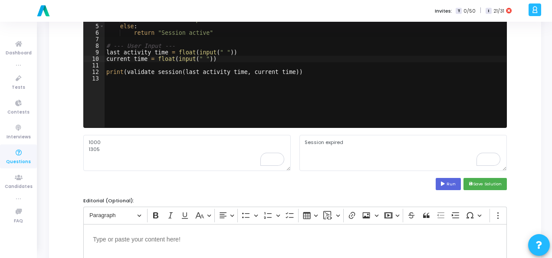
scroll to position [93, 0]
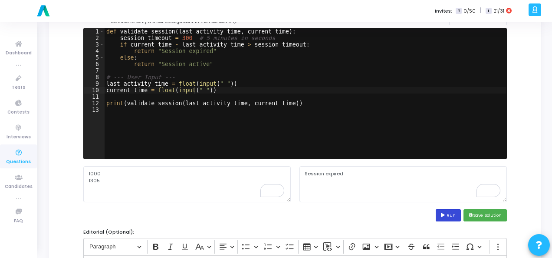
click at [454, 214] on button "Run" at bounding box center [448, 215] width 25 height 12
type textarea "Session expired"
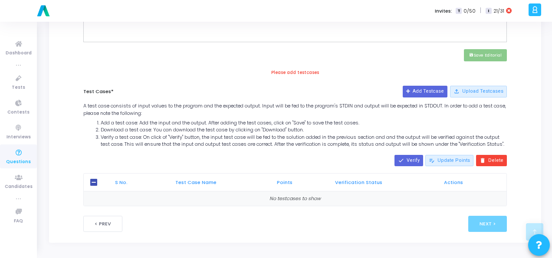
scroll to position [397, 0]
click at [429, 88] on button "Add Testcase" at bounding box center [425, 91] width 45 height 11
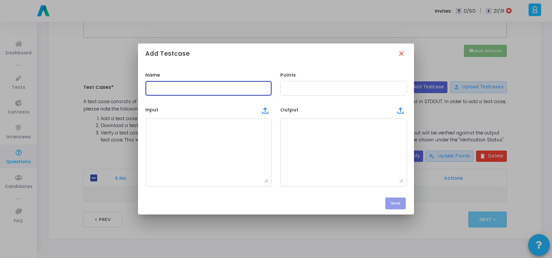
click at [208, 86] on input "text" at bounding box center [208, 88] width 119 height 6
type input "Testcase"
click at [302, 89] on input "text" at bounding box center [343, 88] width 119 height 6
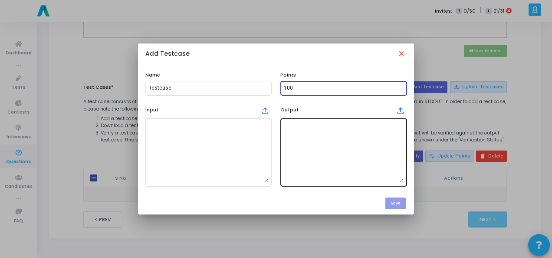
type input "100"
click at [314, 141] on textarea at bounding box center [343, 152] width 119 height 61
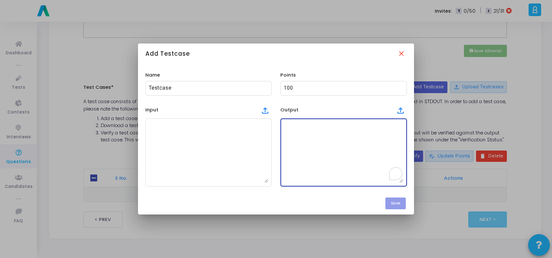
paste textarea "1305"
type textarea "1305"
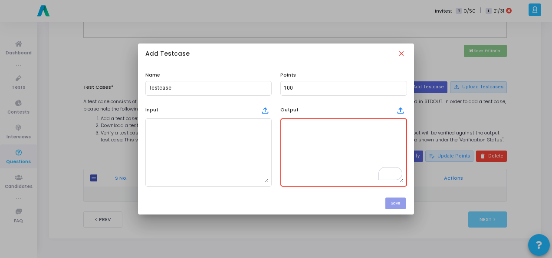
paste textarea "Session expired"
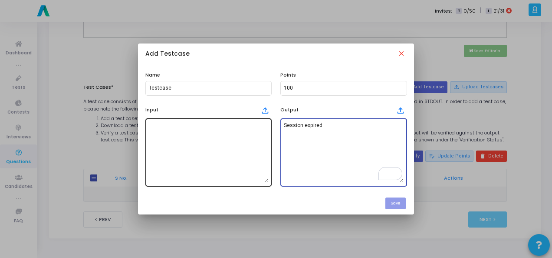
type textarea "Session expired"
click at [237, 138] on textarea at bounding box center [208, 152] width 119 height 61
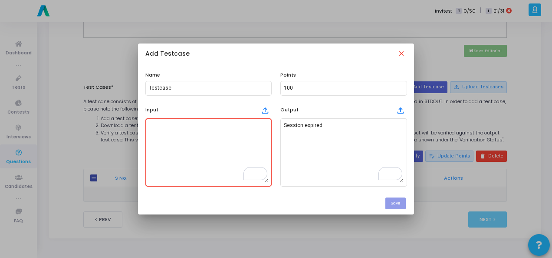
paste textarea "1305"
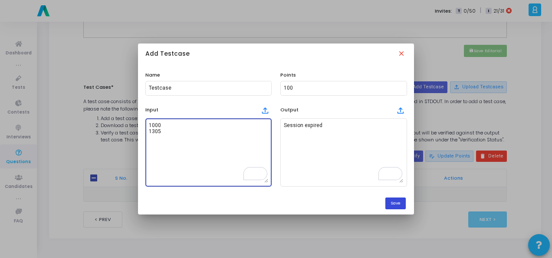
type textarea "1000 1305"
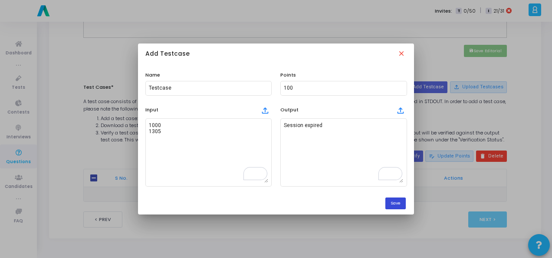
click at [391, 202] on button "Save" at bounding box center [396, 203] width 20 height 12
checkbox input "true"
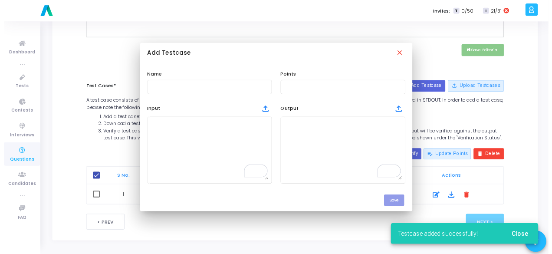
scroll to position [397, 0]
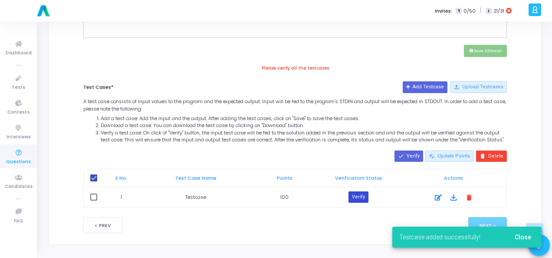
drag, startPoint x: 360, startPoint y: 200, endPoint x: 355, endPoint y: 199, distance: 4.4
click at [360, 200] on button "Verify" at bounding box center [359, 196] width 20 height 11
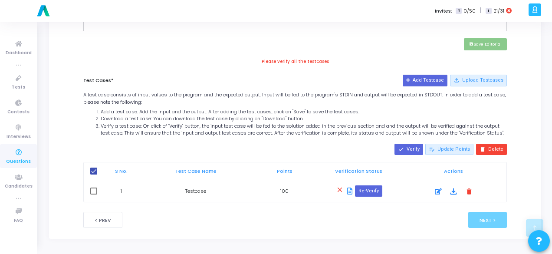
scroll to position [191, 0]
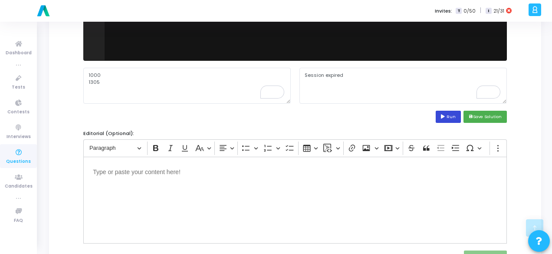
click at [442, 119] on button "Run" at bounding box center [448, 117] width 25 height 12
type textarea "Session expired"
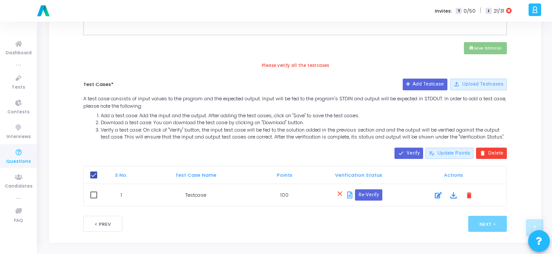
scroll to position [408, 0]
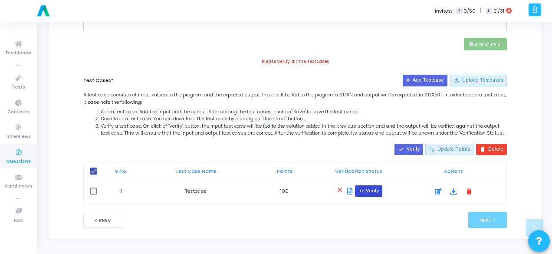
click at [366, 189] on button "Re-Verify" at bounding box center [368, 190] width 27 height 11
click at [368, 186] on div "close Re-Verify" at bounding box center [358, 191] width 77 height 15
click at [368, 186] on button "Re-Verify" at bounding box center [368, 190] width 27 height 11
click at [372, 192] on button "Re-Verify" at bounding box center [368, 190] width 27 height 11
click at [439, 190] on icon at bounding box center [438, 191] width 7 height 10
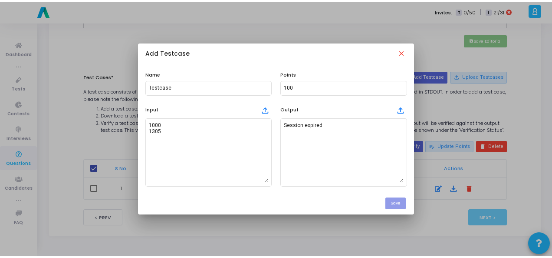
scroll to position [0, 0]
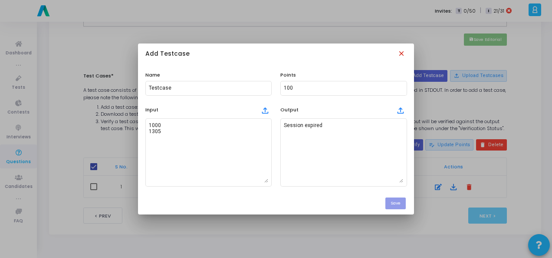
click at [400, 50] on mat-icon "close" at bounding box center [403, 55] width 10 height 10
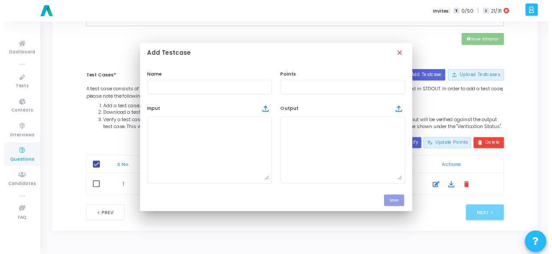
scroll to position [408, 0]
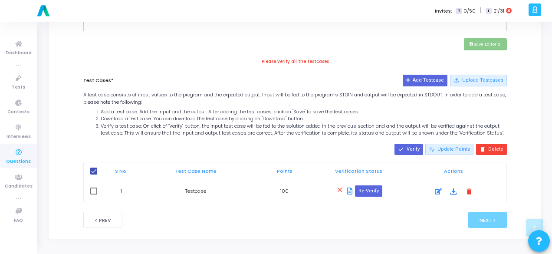
click at [350, 189] on icon at bounding box center [349, 191] width 5 height 7
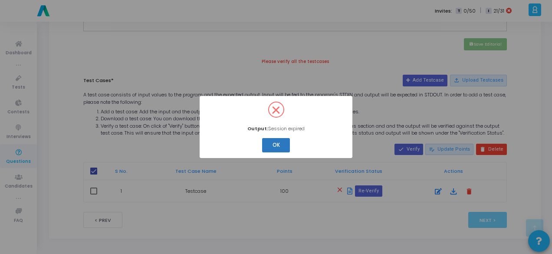
click at [282, 148] on button "OK" at bounding box center [276, 145] width 28 height 14
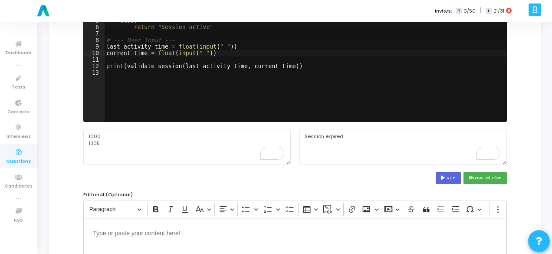
scroll to position [104, 0]
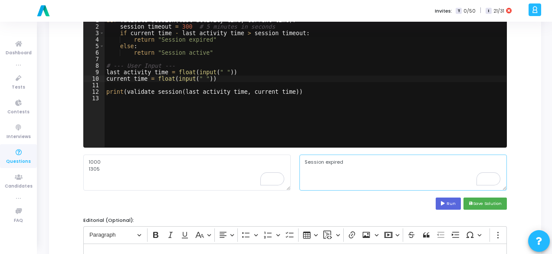
click at [322, 164] on textarea "Session expired" at bounding box center [404, 173] width 208 height 36
click at [249, 111] on div "def validate_session ( last_activity_time , current_time ) : session_timeout = …" at bounding box center [306, 88] width 402 height 143
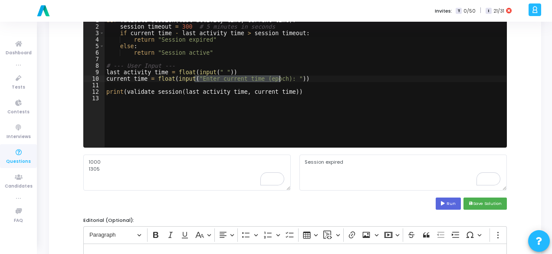
type textarea "last_activity_time = float(input("Enter last activity time (epoch): "))"
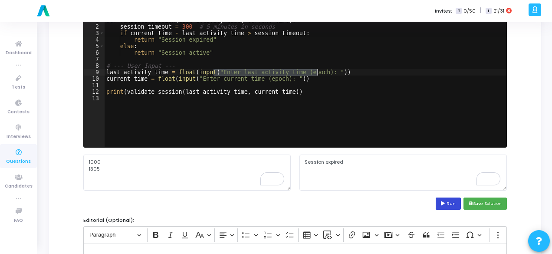
click at [447, 205] on icon at bounding box center [444, 204] width 6 height 4
type textarea "Enter last activity time (epoch): Enter current time (epoch): Session expired"
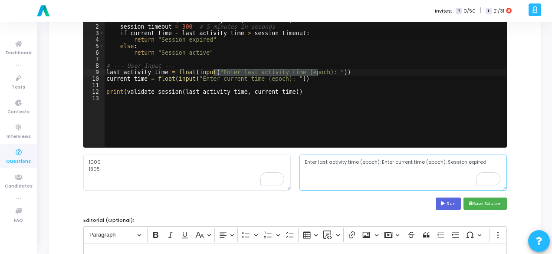
click at [345, 164] on textarea "Enter last activity time (epoch): Enter current time (epoch): Session expired" at bounding box center [404, 173] width 208 height 36
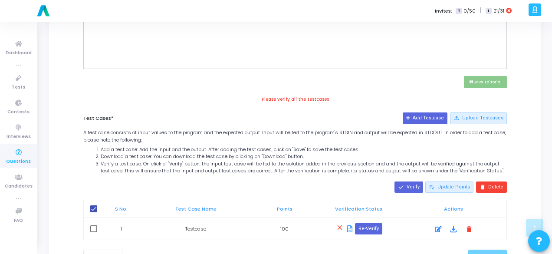
scroll to position [408, 0]
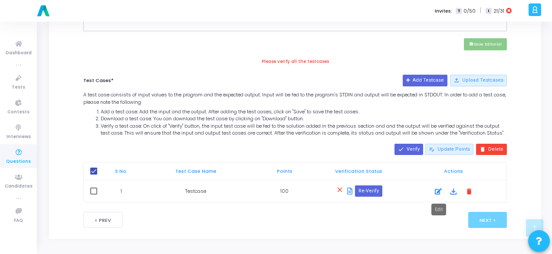
click at [436, 190] on icon at bounding box center [438, 191] width 7 height 10
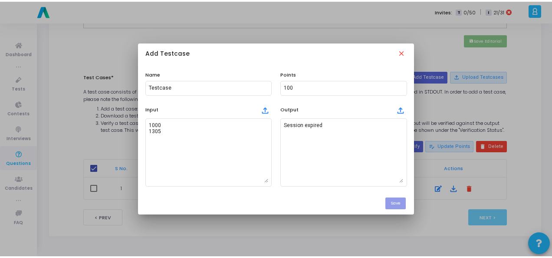
scroll to position [0, 0]
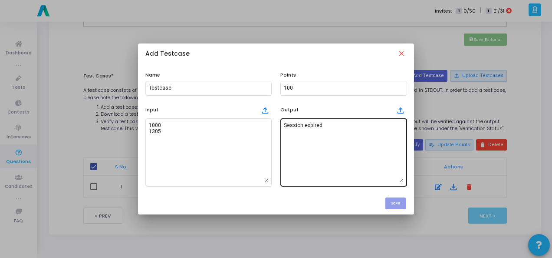
click at [307, 126] on textarea "Session expired" at bounding box center [343, 152] width 119 height 61
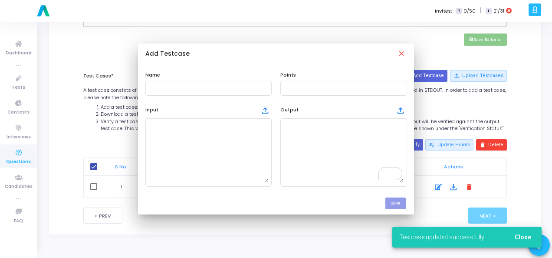
scroll to position [405, 0]
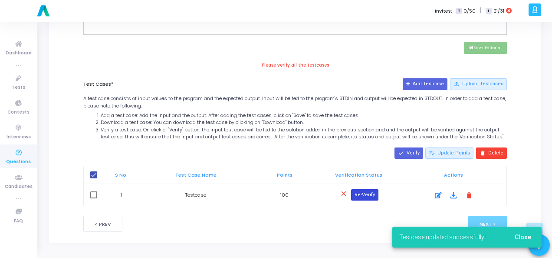
click at [367, 195] on button "Re-Verify" at bounding box center [364, 194] width 27 height 11
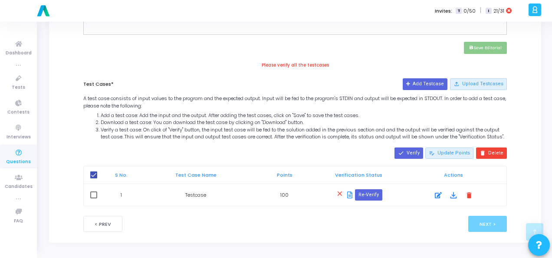
click at [348, 195] on icon at bounding box center [349, 194] width 5 height 7
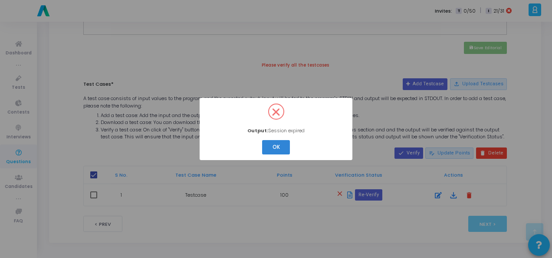
click at [352, 196] on div "? ! i × Output: Session expired OK Cancel" at bounding box center [276, 129] width 552 height 258
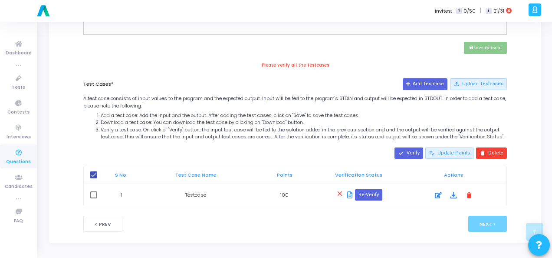
click at [352, 196] on icon at bounding box center [349, 194] width 5 height 7
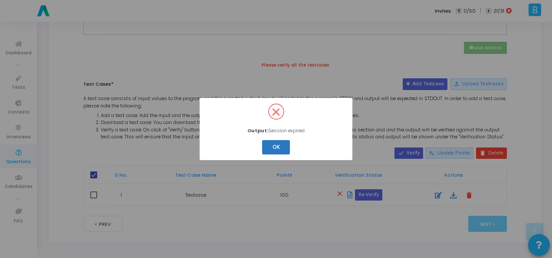
click at [276, 148] on button "OK" at bounding box center [276, 147] width 28 height 14
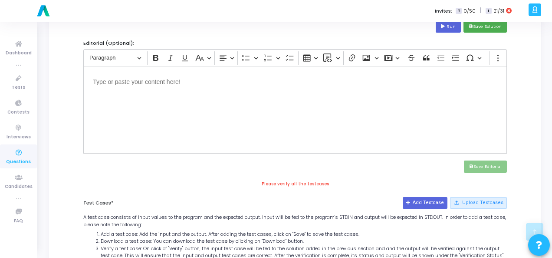
scroll to position [188, 0]
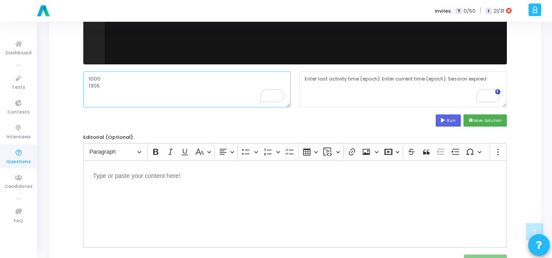
click at [91, 86] on textarea "1000 1305" at bounding box center [187, 89] width 208 height 36
paste textarea "200"
type textarea "1000 1200"
click at [451, 119] on button "Run" at bounding box center [448, 120] width 25 height 12
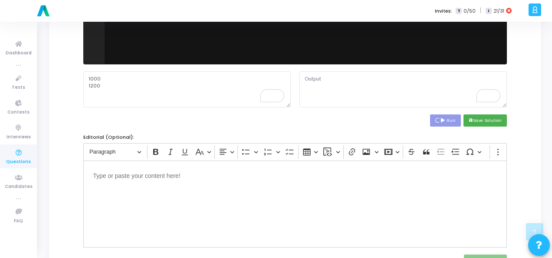
type textarea "Enter last activity time (epoch): Enter current time (epoch): Session active"
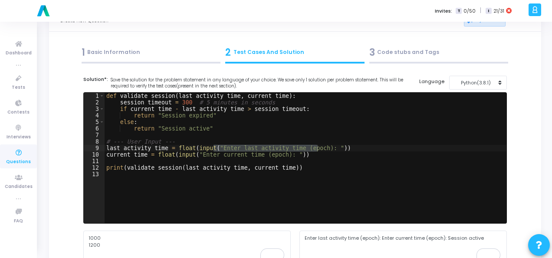
scroll to position [14, 0]
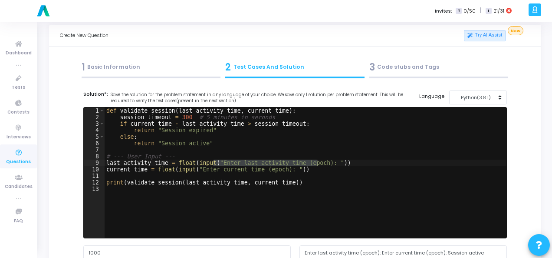
click at [257, 160] on div "def validate_session ( last_activity_time , current_time ) : session_timeout = …" at bounding box center [306, 172] width 402 height 130
click at [257, 160] on div "def validate_session ( last_activity_time , current_time ) : session_timeout = …" at bounding box center [306, 178] width 402 height 143
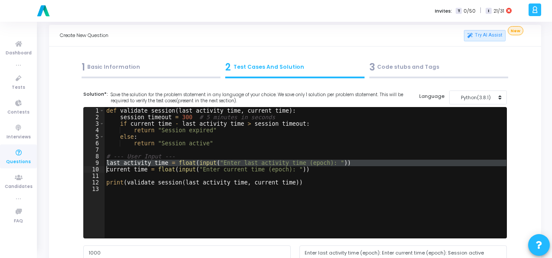
click at [257, 160] on div "def validate_session ( last_activity_time , current_time ) : session_timeout = …" at bounding box center [306, 178] width 402 height 143
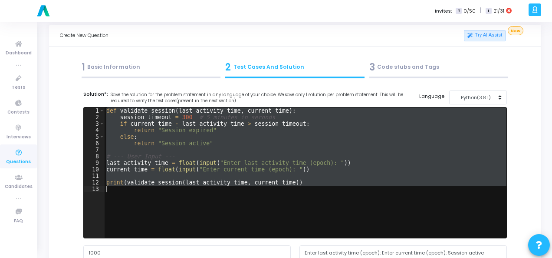
click at [257, 160] on div "def validate_session ( last_activity_time , current_time ) : session_timeout = …" at bounding box center [306, 178] width 402 height 143
click at [287, 163] on div "def validate_session ( last_activity_time , current_time ) : session_timeout = …" at bounding box center [306, 172] width 402 height 130
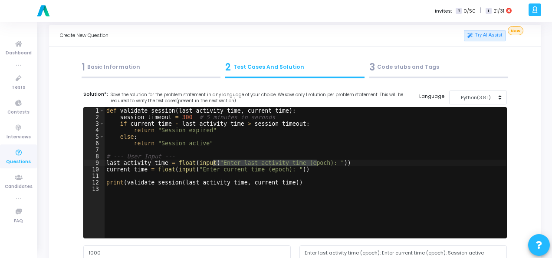
drag, startPoint x: 317, startPoint y: 162, endPoint x: 216, endPoint y: 162, distance: 100.8
click at [216, 162] on div "def validate_session ( last_activity_time , current_time ) : session_timeout = …" at bounding box center [306, 178] width 402 height 143
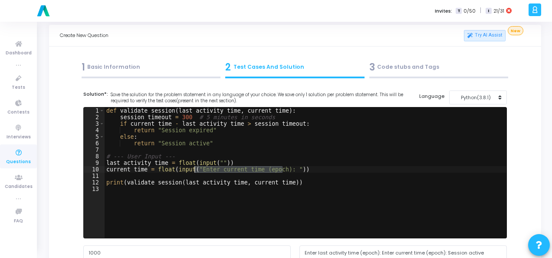
drag, startPoint x: 281, startPoint y: 169, endPoint x: 193, endPoint y: 170, distance: 88.2
click at [193, 170] on div "def validate_session ( last_activity_time , current_time ) : session_timeout = …" at bounding box center [306, 178] width 402 height 143
type textarea "current_time = float(input(""))"
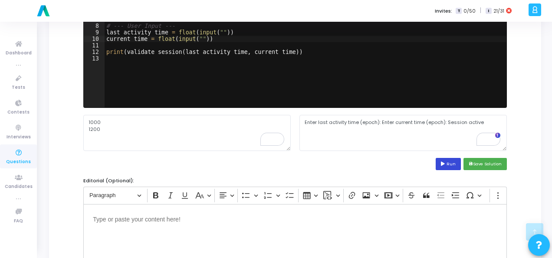
click at [442, 162] on button "Run" at bounding box center [448, 164] width 25 height 12
type textarea "Session active"
click at [321, 119] on textarea "Session active" at bounding box center [404, 133] width 208 height 36
click at [318, 121] on textarea "Session active" at bounding box center [404, 133] width 208 height 36
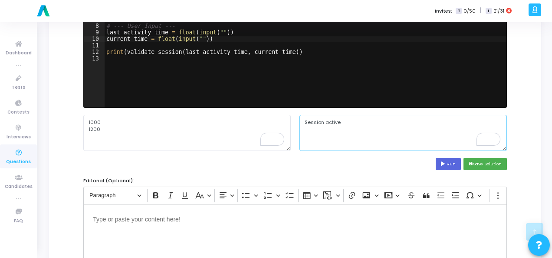
click at [318, 121] on textarea "Session active" at bounding box center [404, 133] width 208 height 36
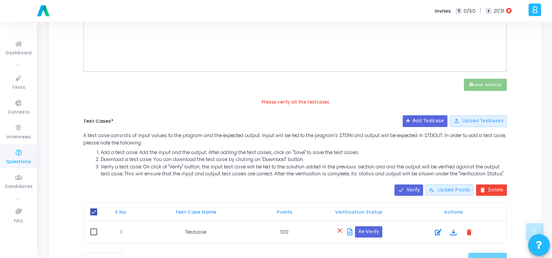
scroll to position [405, 0]
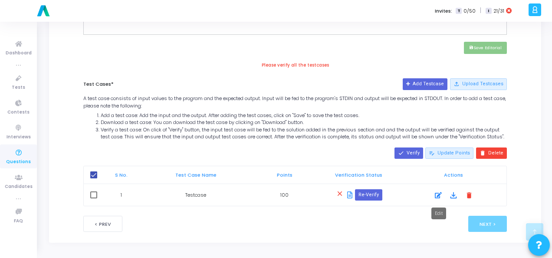
click at [438, 193] on icon at bounding box center [438, 195] width 7 height 10
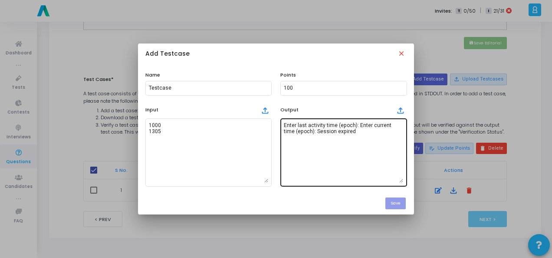
click at [328, 125] on textarea "Enter last activity time (epoch): Enter current time (epoch): Session expired" at bounding box center [343, 152] width 119 height 61
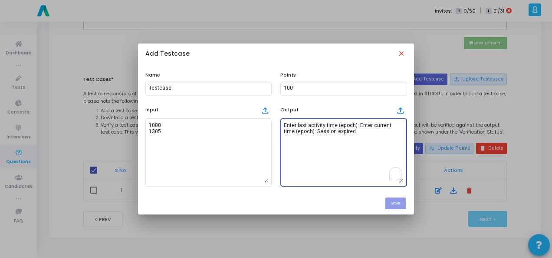
click at [328, 125] on textarea "Enter last activity time (epoch): Enter current time (epoch): Session expired" at bounding box center [343, 152] width 119 height 61
paste textarea "Session active"
type textarea "Session active"
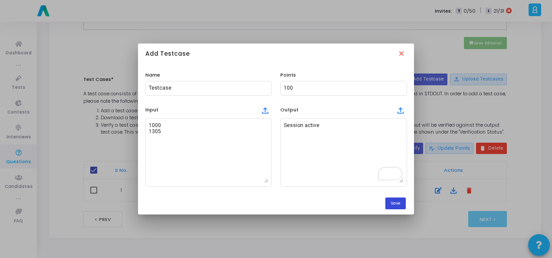
click at [401, 205] on button "Save" at bounding box center [396, 203] width 20 height 12
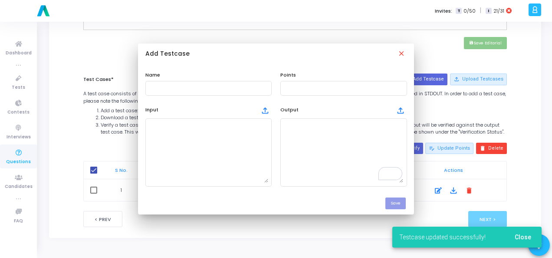
scroll to position [405, 0]
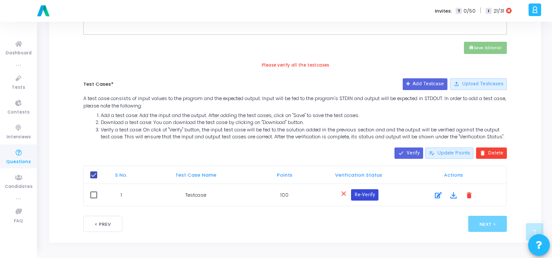
click at [357, 193] on button "Re-Verify" at bounding box center [364, 194] width 27 height 11
click at [350, 196] on icon at bounding box center [349, 194] width 5 height 7
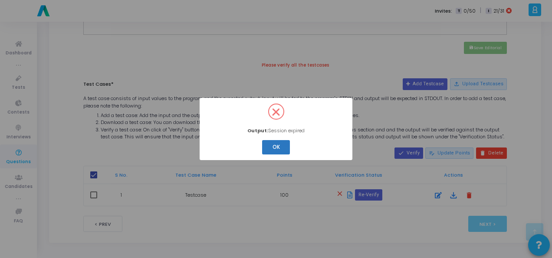
click at [285, 144] on button "OK" at bounding box center [276, 147] width 28 height 14
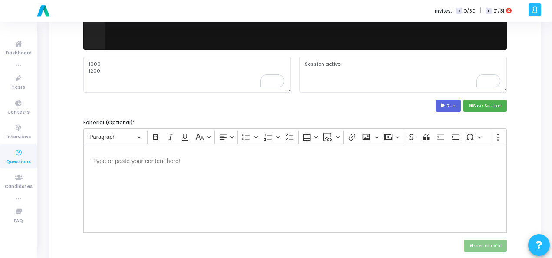
scroll to position [231, 0]
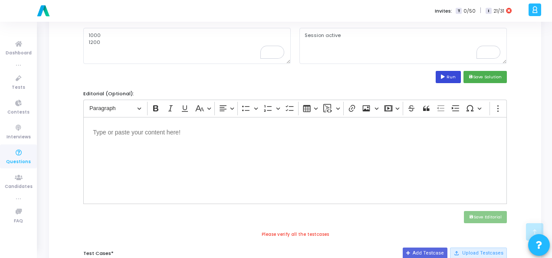
click at [456, 76] on button "Run" at bounding box center [448, 77] width 25 height 12
type textarea "Session active"
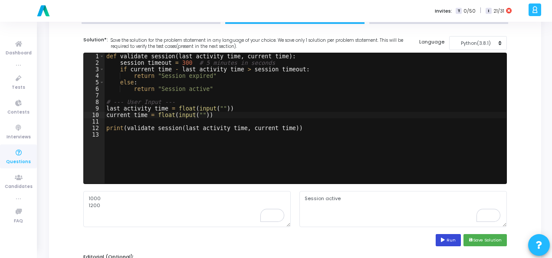
scroll to position [57, 0]
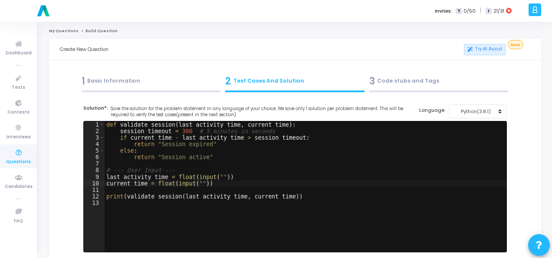
scroll to position [57, 0]
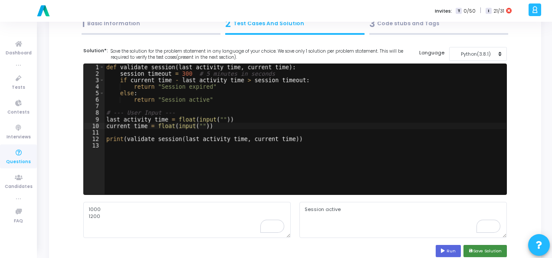
click at [493, 248] on button "save Save Solution" at bounding box center [485, 250] width 43 height 12
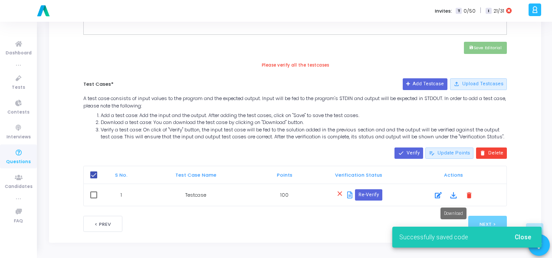
scroll to position [405, 0]
click at [379, 192] on button "Re-Verify" at bounding box center [368, 194] width 27 height 11
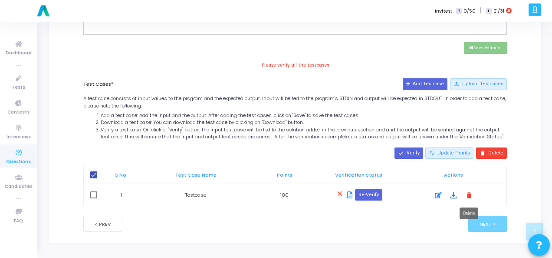
click at [469, 192] on mat-icon "delete" at bounding box center [470, 195] width 10 height 10
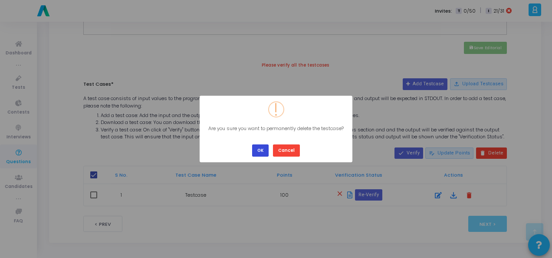
click at [264, 145] on button "OK" at bounding box center [260, 150] width 17 height 12
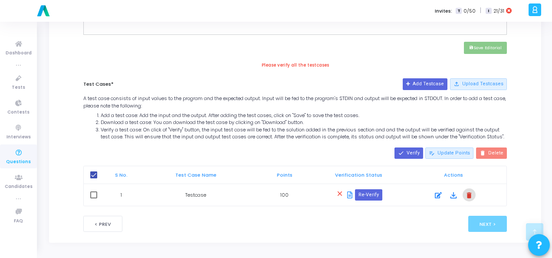
checkbox input "false"
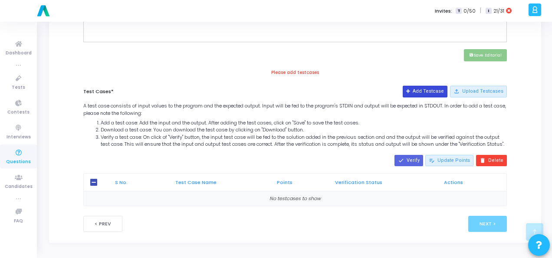
click at [429, 86] on button "Add Testcase" at bounding box center [425, 91] width 45 height 11
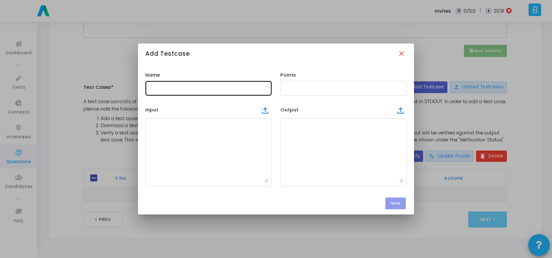
click at [226, 89] on input "text" at bounding box center [208, 88] width 119 height 6
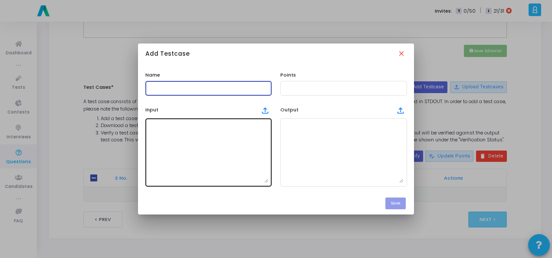
click at [193, 128] on textarea at bounding box center [208, 152] width 119 height 61
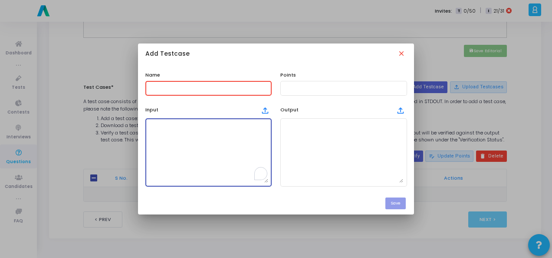
click at [195, 93] on div at bounding box center [208, 87] width 119 height 16
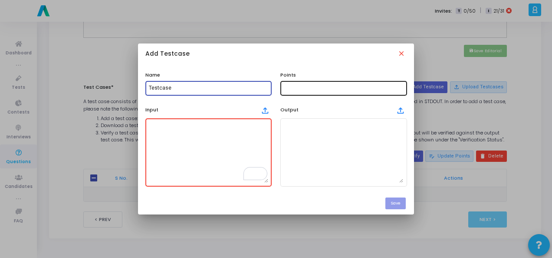
type input "Testcase"
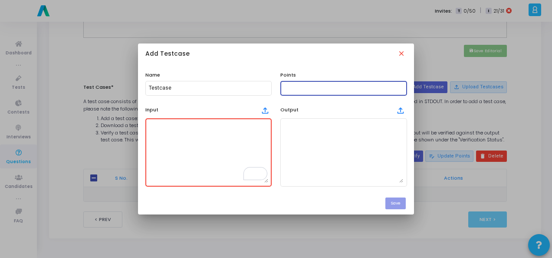
click at [312, 87] on input "text" at bounding box center [343, 88] width 119 height 6
type input "100"
click at [167, 141] on textarea "To enrich screen reader interactions, please activate Accessibility in Grammarl…" at bounding box center [208, 152] width 119 height 61
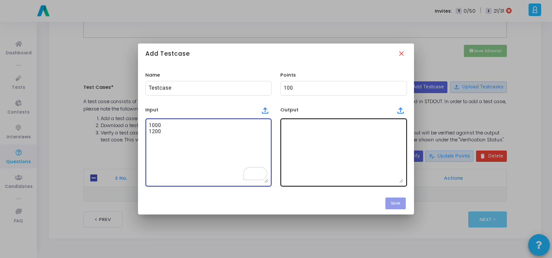
type textarea "1000 1200"
click at [311, 132] on textarea at bounding box center [343, 152] width 119 height 61
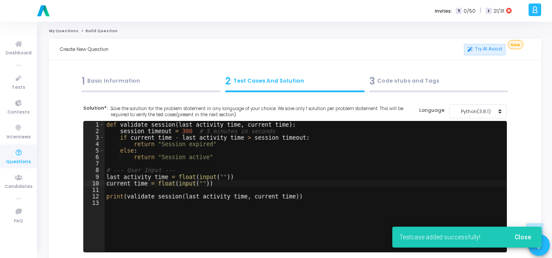
drag, startPoint x: 0, startPoint y: 0, endPoint x: 367, endPoint y: 199, distance: 417.2
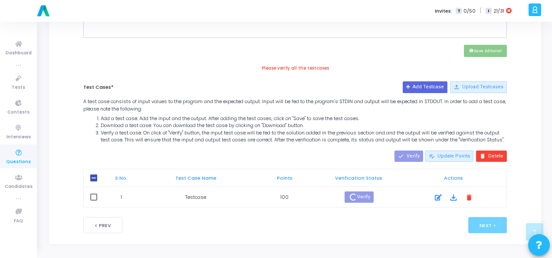
scroll to position [394, 0]
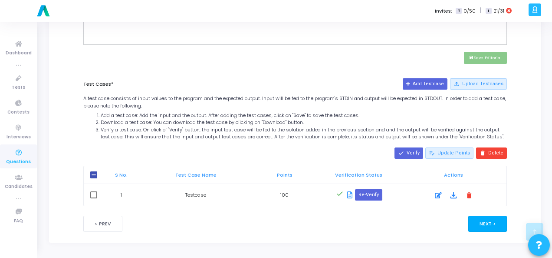
click at [496, 222] on button "Next >" at bounding box center [488, 223] width 39 height 16
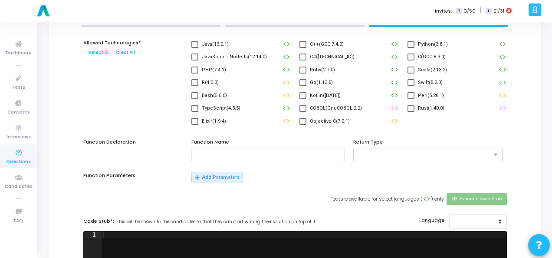
scroll to position [0, 0]
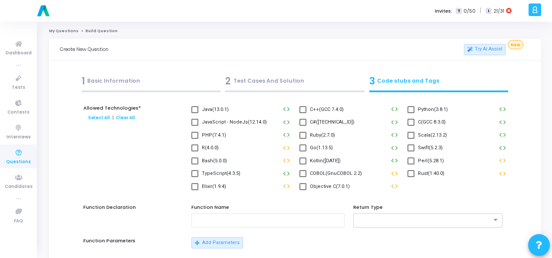
click at [414, 106] on span at bounding box center [411, 109] width 7 height 7
click at [411, 113] on input "Python(3.8.1)" at bounding box center [411, 113] width 0 height 0
checkbox input "true"
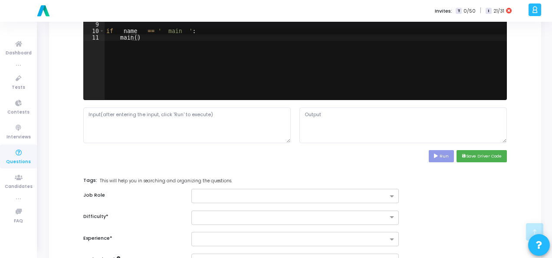
scroll to position [391, 0]
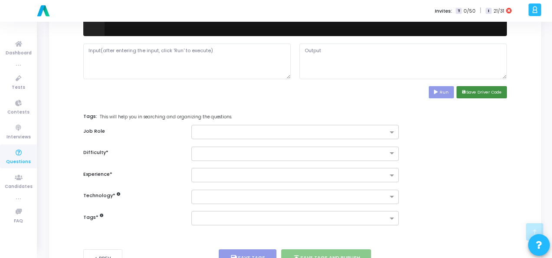
click at [481, 90] on button "save Save Driver Code" at bounding box center [482, 92] width 50 height 12
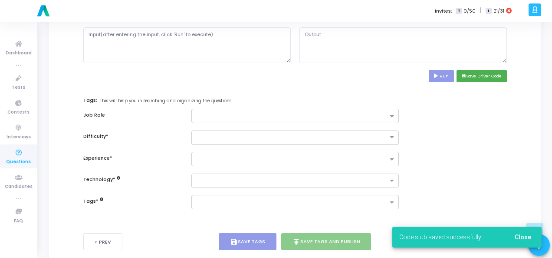
scroll to position [423, 0]
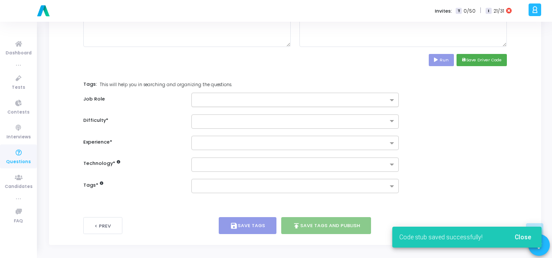
click at [252, 97] on input "text" at bounding box center [292, 100] width 192 height 7
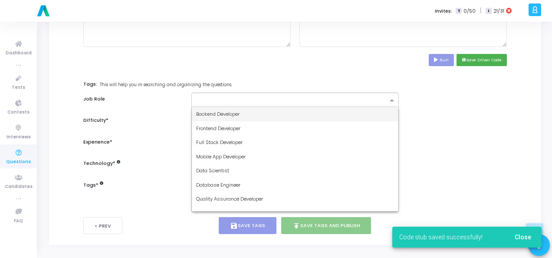
click at [246, 117] on div "Backend Developer" at bounding box center [295, 114] width 207 height 14
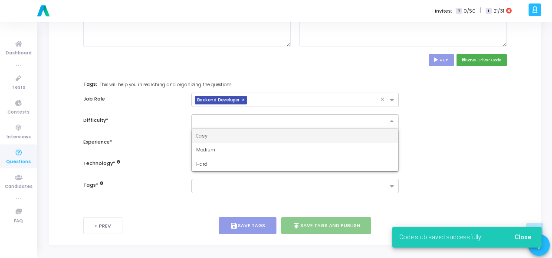
click at [245, 121] on input "text" at bounding box center [286, 120] width 181 height 7
click at [243, 132] on div "Easy" at bounding box center [295, 136] width 207 height 14
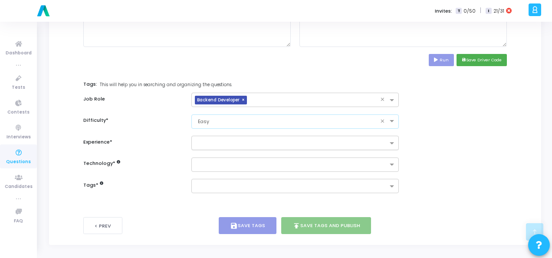
click at [241, 140] on input "text" at bounding box center [292, 143] width 192 height 7
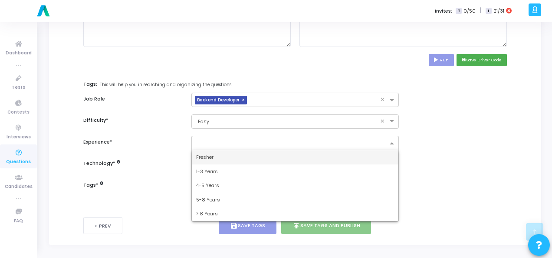
click at [239, 158] on div "Fresher" at bounding box center [295, 157] width 207 height 14
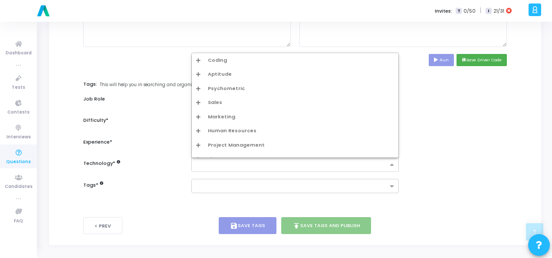
click at [239, 159] on div at bounding box center [290, 164] width 196 height 11
type input "py"
click at [215, 116] on div "Python1 Easy" at bounding box center [298, 116] width 193 height 7
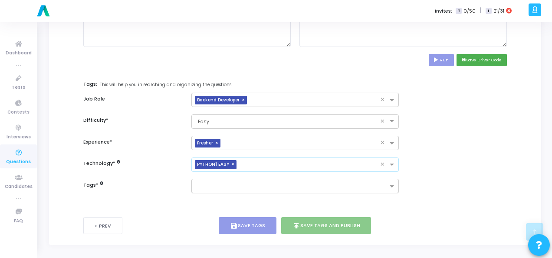
click at [217, 183] on input "text" at bounding box center [292, 186] width 192 height 7
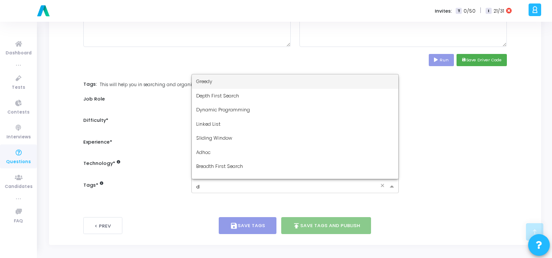
type input "dy"
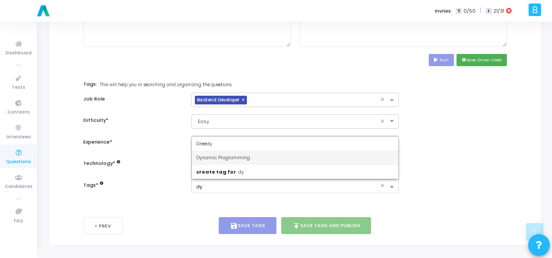
click at [224, 155] on span "Dynamic Programming" at bounding box center [223, 157] width 54 height 7
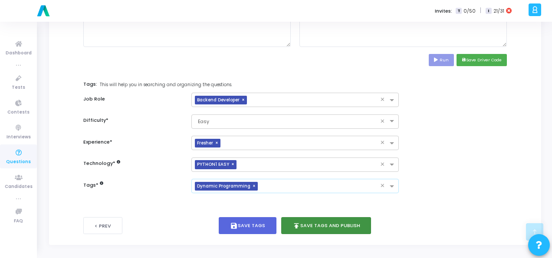
click at [345, 217] on button "publish Save Tags and Publish" at bounding box center [326, 225] width 90 height 17
